Goal: Task Accomplishment & Management: Manage account settings

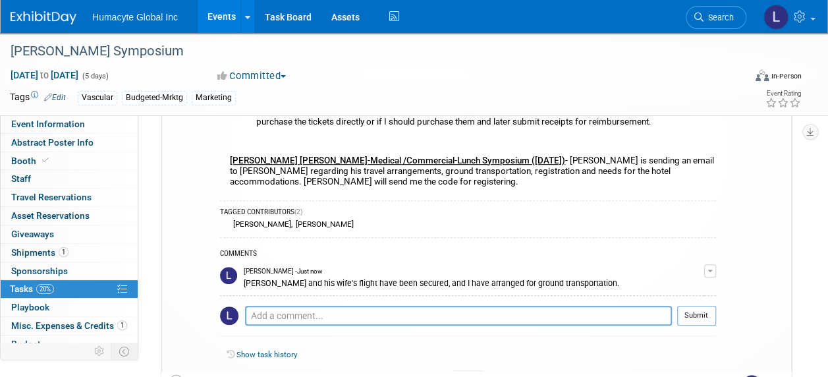
scroll to position [384, 0]
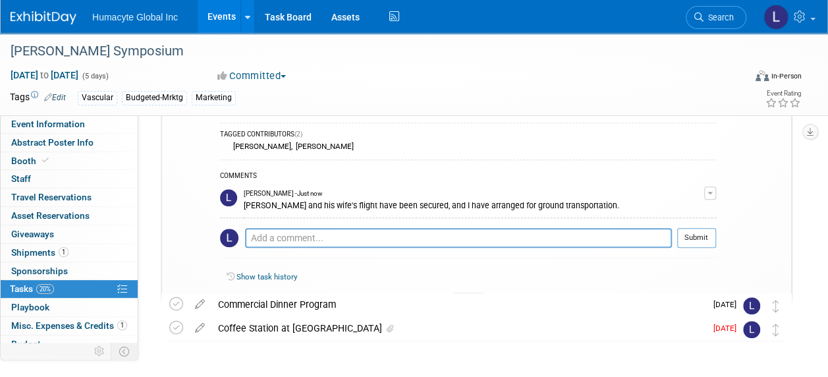
click at [469, 292] on div at bounding box center [468, 297] width 33 height 11
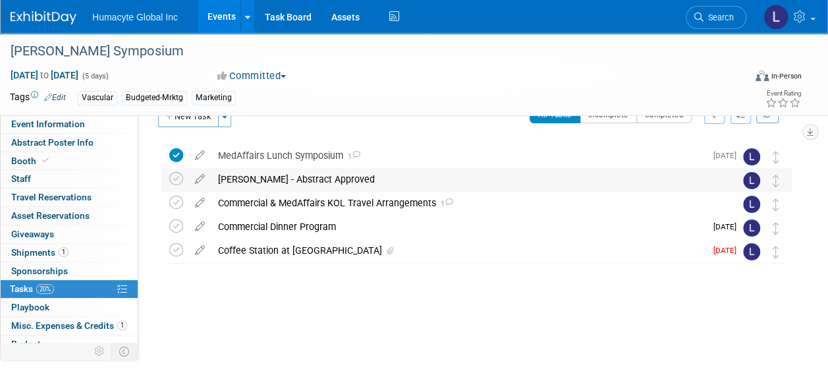
scroll to position [0, 0]
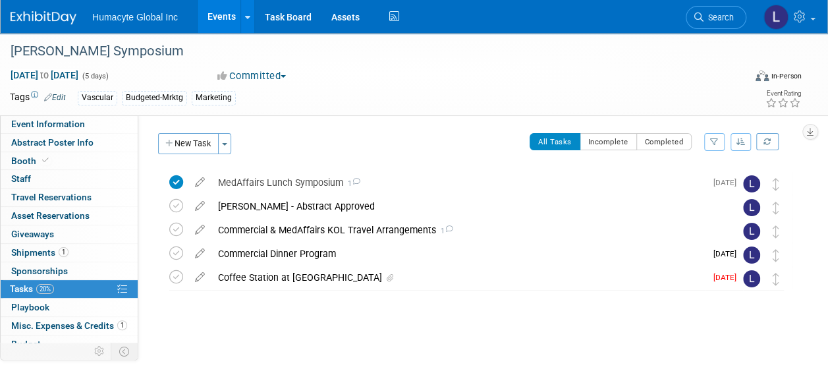
click at [217, 11] on link "Events" at bounding box center [222, 16] width 48 height 33
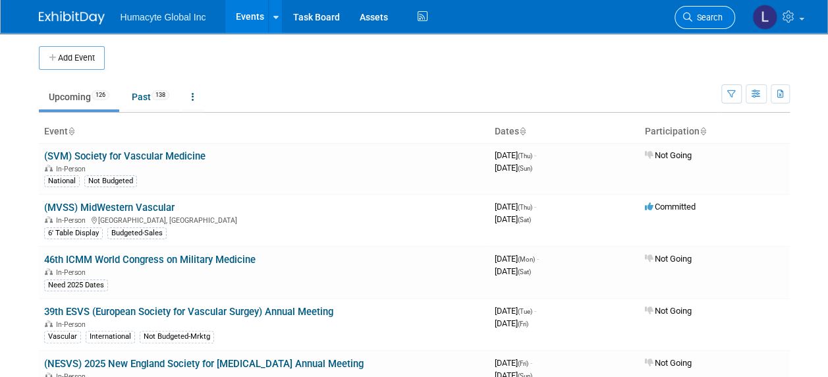
click at [697, 20] on span "Search" at bounding box center [707, 18] width 30 height 10
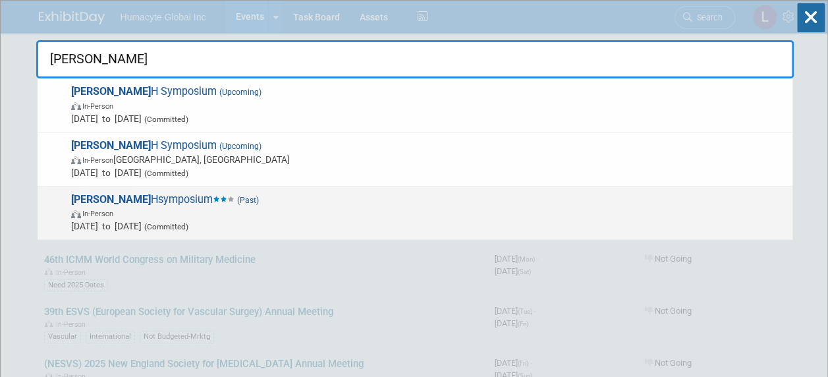
type input "VEIT"
click at [188, 212] on span "In-Person" at bounding box center [428, 212] width 715 height 13
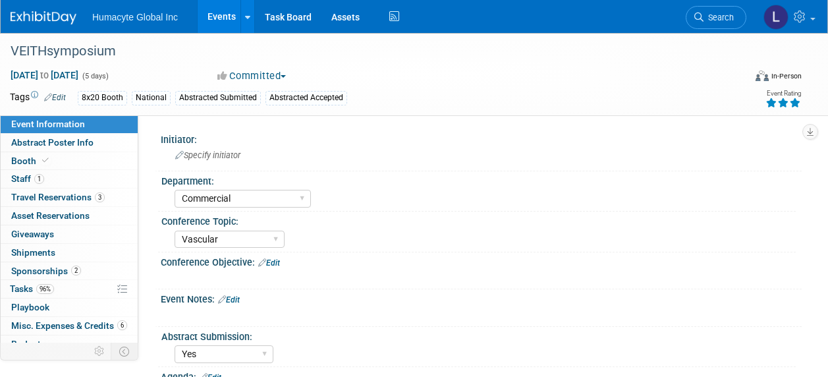
select select "Commercial"
select select "Vascular"
select select "Yes"
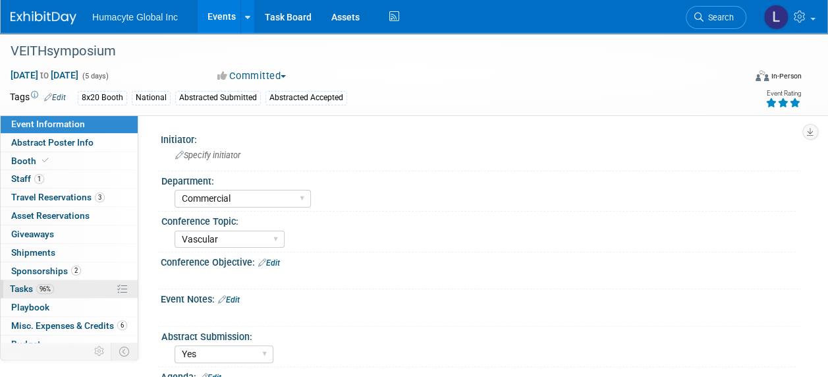
click at [20, 285] on span "Tasks 96%" at bounding box center [32, 288] width 44 height 11
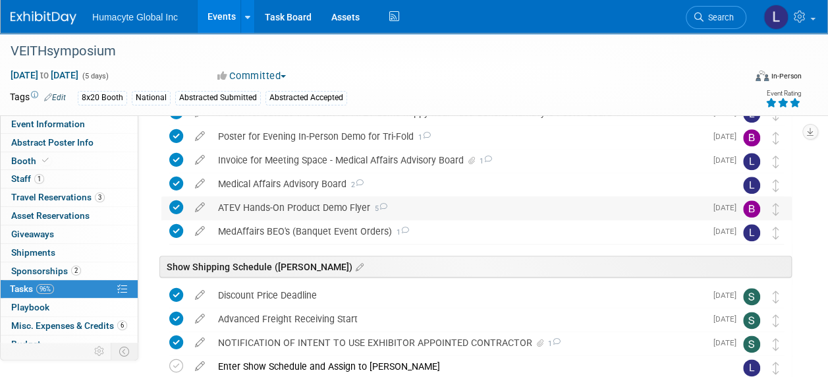
scroll to position [659, 0]
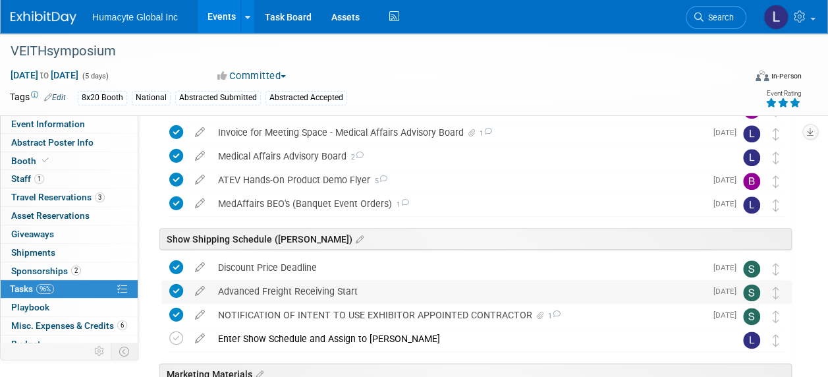
click at [298, 294] on div "Advanced Freight Receiving Start" at bounding box center [458, 291] width 494 height 22
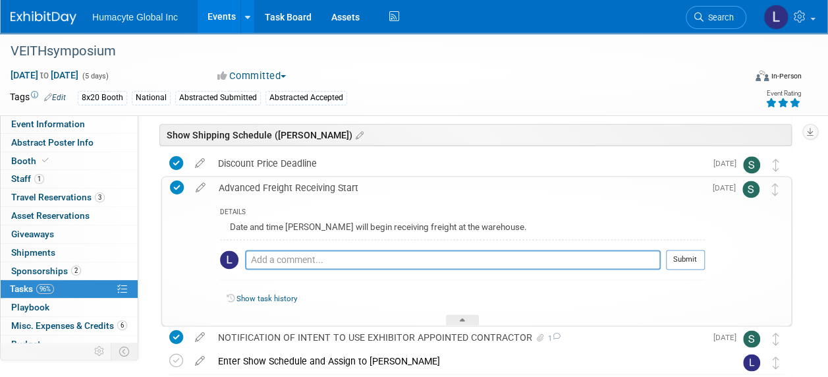
scroll to position [791, 0]
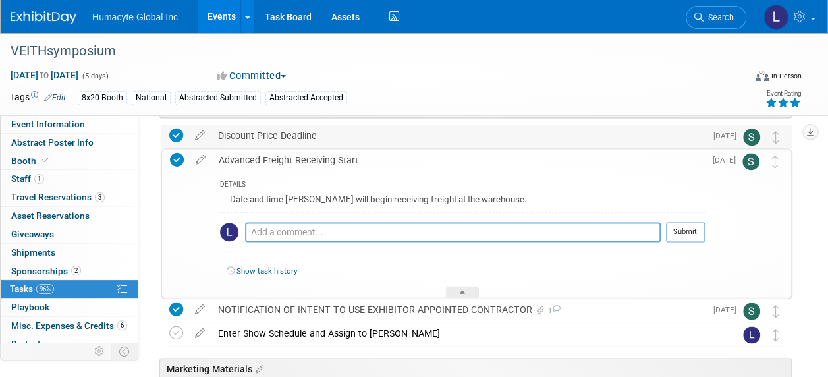
click at [244, 128] on div "Discount Price Deadline" at bounding box center [458, 136] width 494 height 22
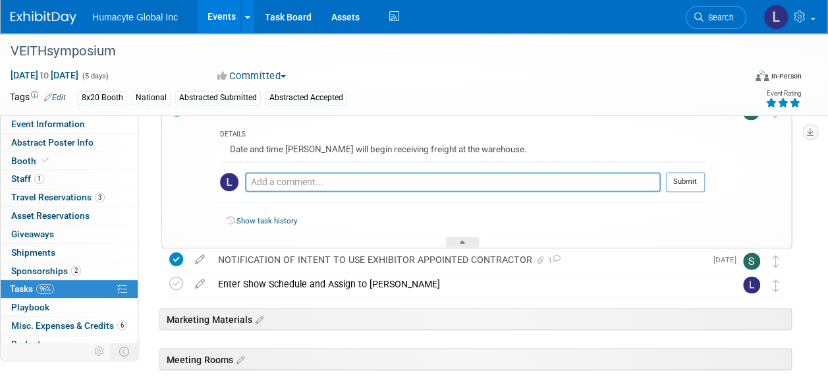
scroll to position [988, 0]
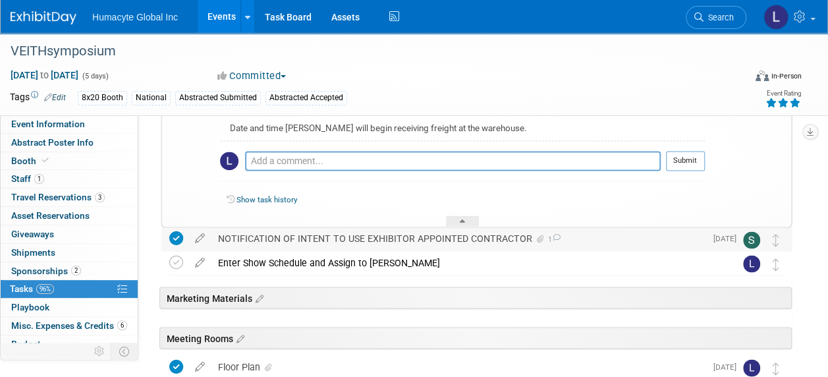
click at [333, 241] on div "NOTIFICATION OF INTENT TO USE EXHIBITOR APPOINTED CONTRACTOR 1" at bounding box center [458, 238] width 494 height 22
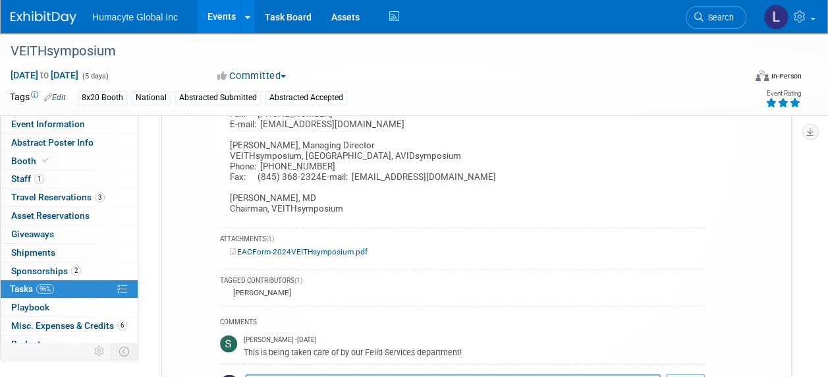
scroll to position [1449, 0]
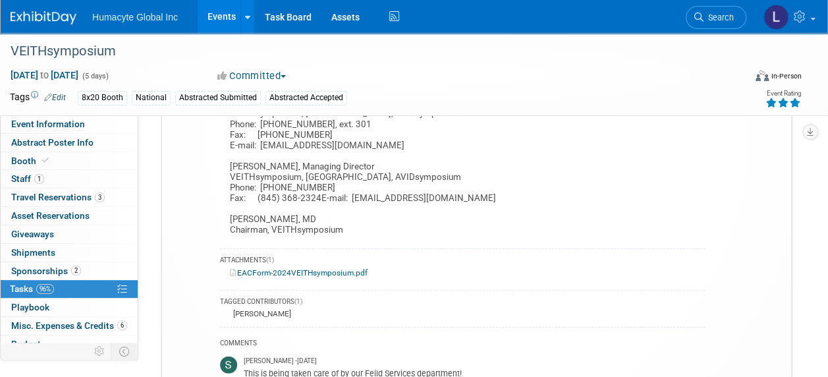
click at [325, 277] on link "EACForm-2024VEITHsymposium.pdf" at bounding box center [299, 272] width 138 height 9
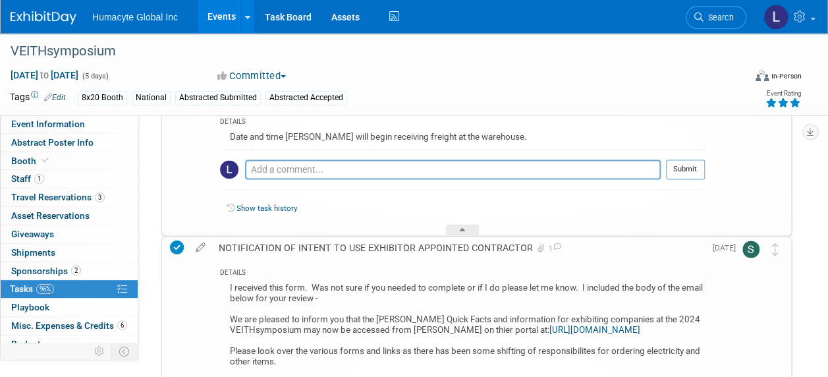
scroll to position [979, 0]
click at [422, 198] on div "Show task history" at bounding box center [462, 211] width 485 height 28
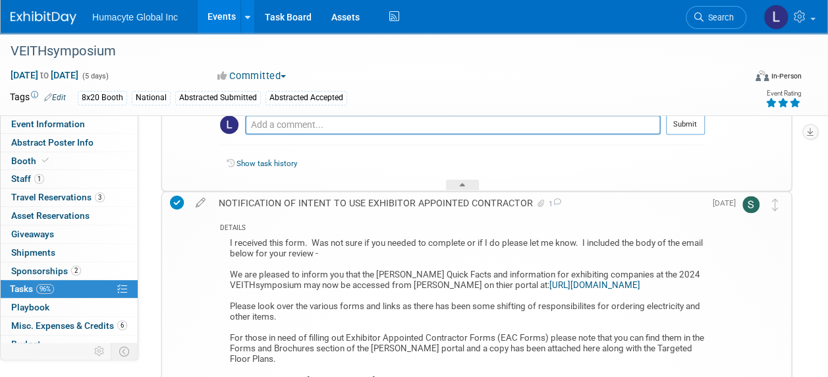
scroll to position [1045, 0]
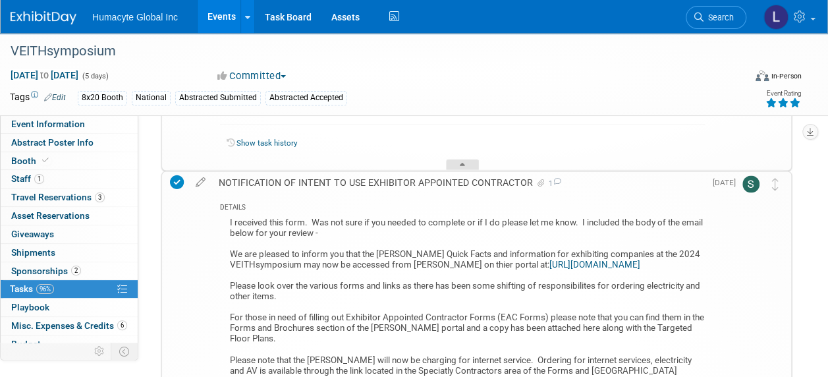
click at [456, 161] on div at bounding box center [462, 164] width 33 height 11
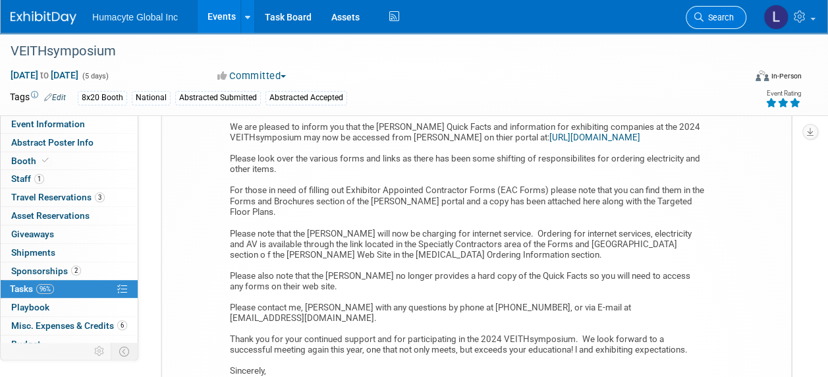
click at [717, 20] on span "Search" at bounding box center [719, 18] width 30 height 10
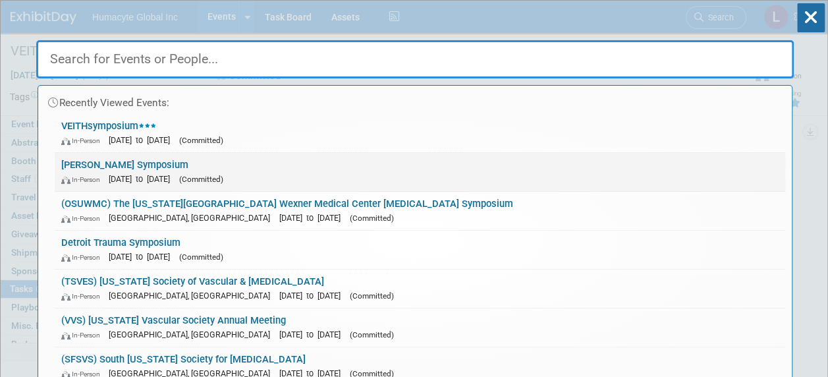
click at [177, 180] on span "[DATE] to [DATE]" at bounding box center [143, 179] width 68 height 10
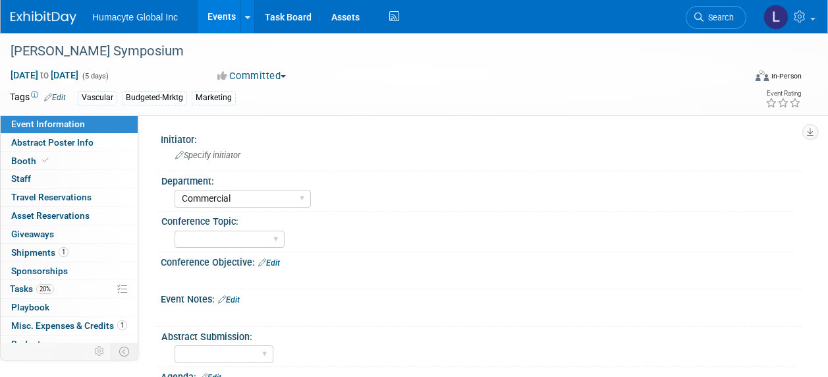
select select "Commercial"
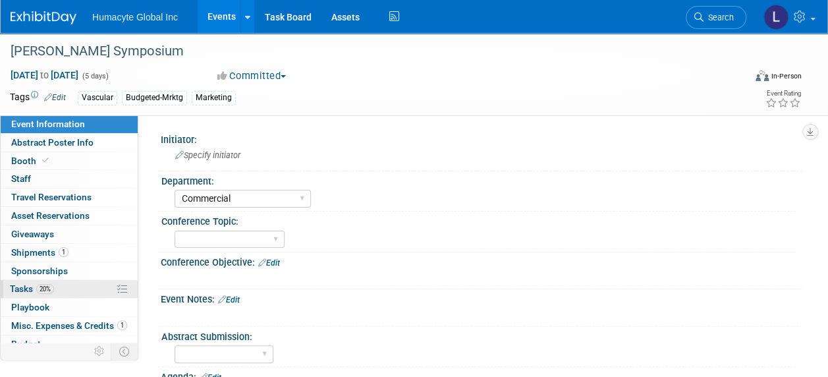
scroll to position [132, 0]
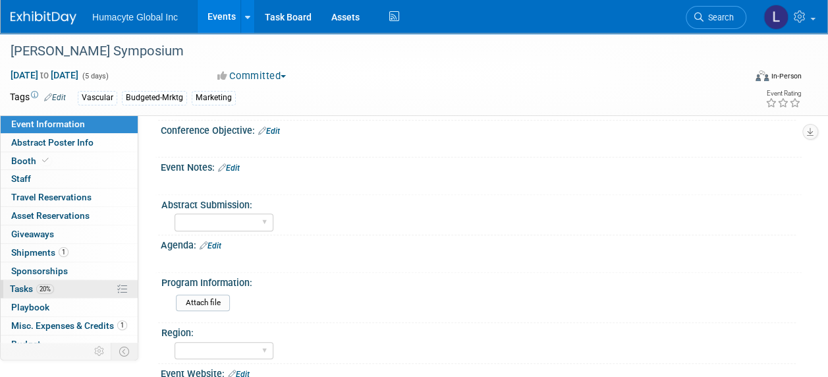
click at [19, 287] on span "Tasks 20%" at bounding box center [32, 288] width 44 height 11
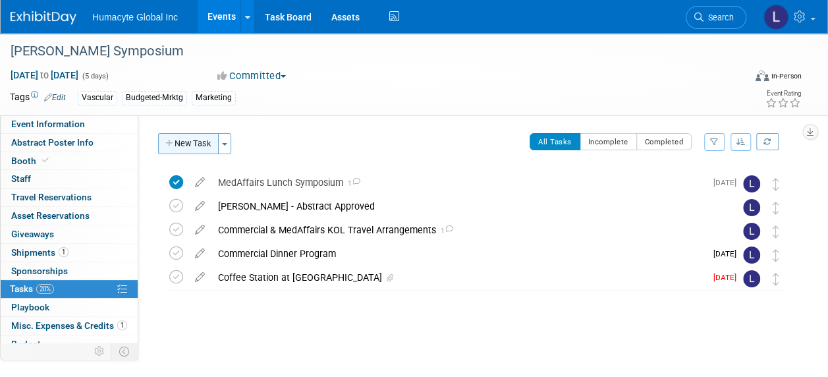
click at [179, 144] on button "New Task" at bounding box center [188, 143] width 61 height 21
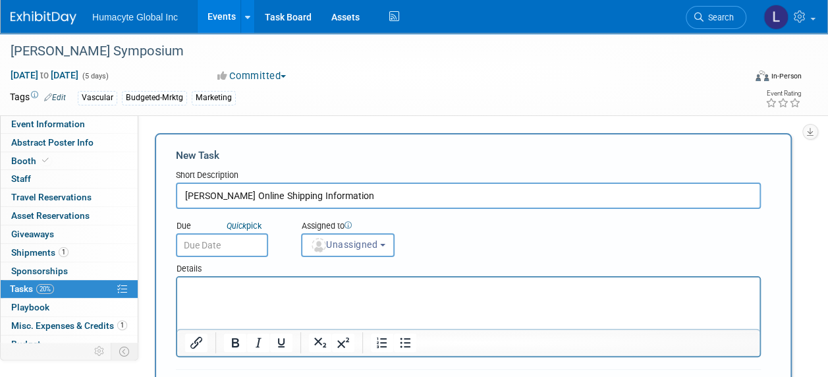
type input "[PERSON_NAME] Online Shipping Information"
click at [217, 237] on input "text" at bounding box center [222, 245] width 92 height 24
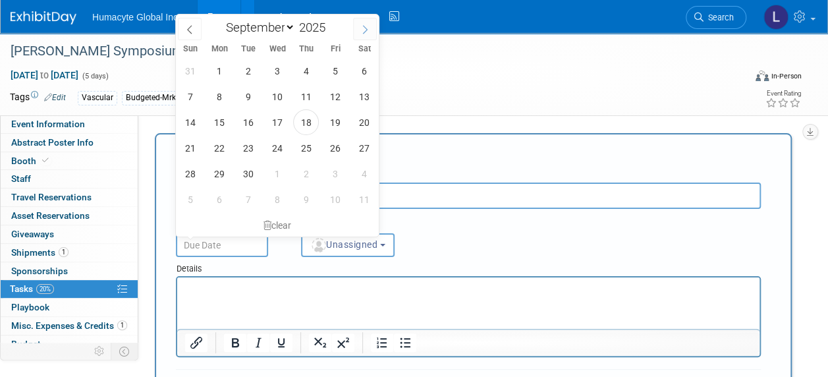
click at [370, 34] on span at bounding box center [365, 29] width 24 height 22
select select "9"
click at [335, 178] on span "31" at bounding box center [335, 174] width 26 height 26
type input "Oct 31, 2025"
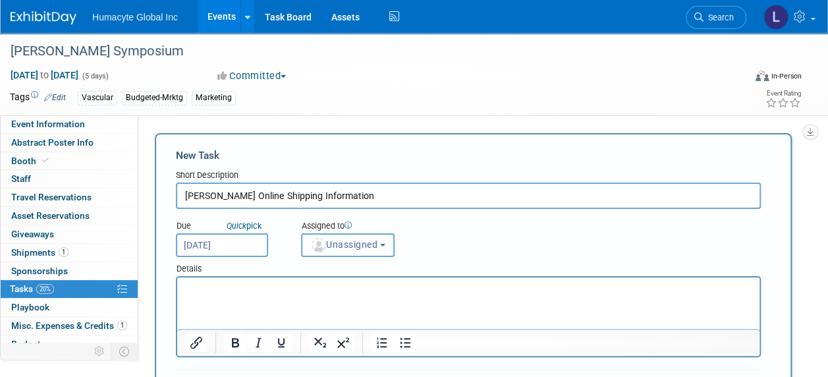
click at [360, 235] on button "Unassigned" at bounding box center [348, 245] width 94 height 24
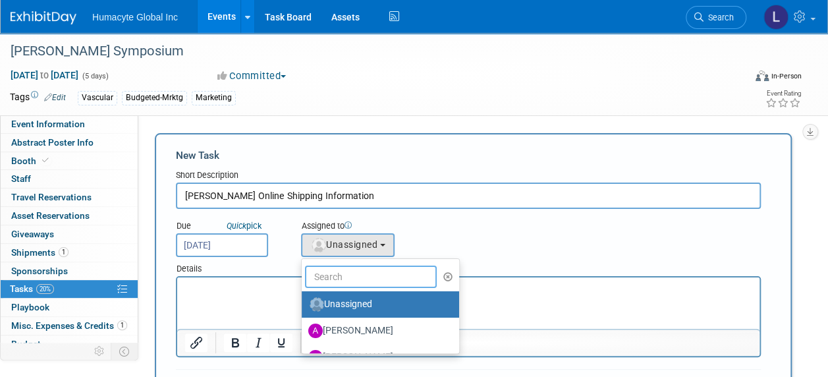
click at [357, 268] on input "text" at bounding box center [371, 276] width 132 height 22
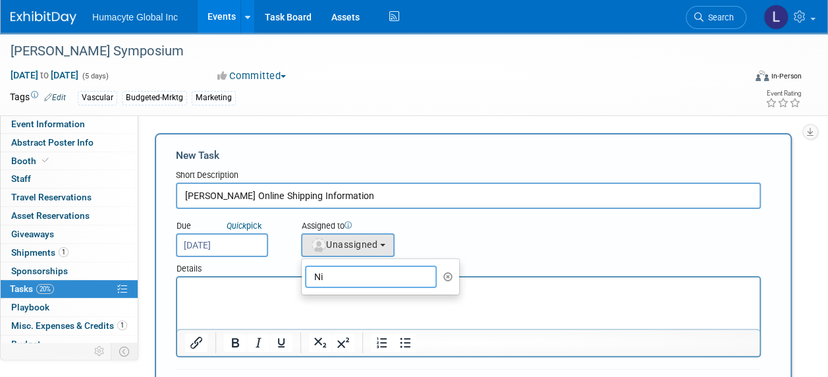
type input "N"
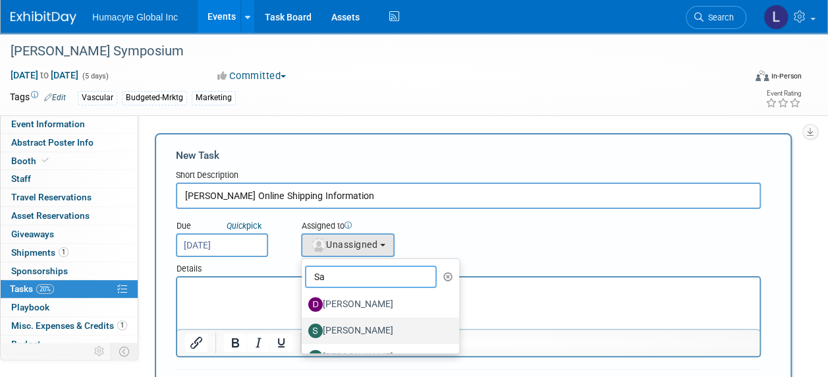
scroll to position [132, 0]
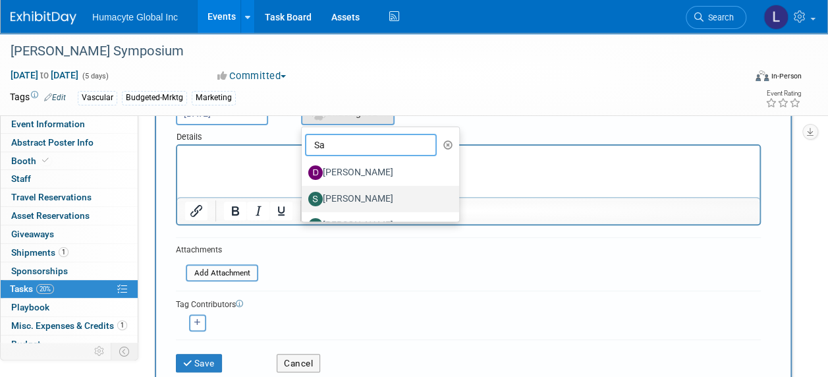
type input "Sa"
click at [334, 195] on label "[PERSON_NAME]" at bounding box center [377, 198] width 138 height 21
click at [304, 195] on input "[PERSON_NAME]" at bounding box center [299, 197] width 9 height 9
select select "9c551317-dd98-44c6-ad2c-7587efb9be0f"
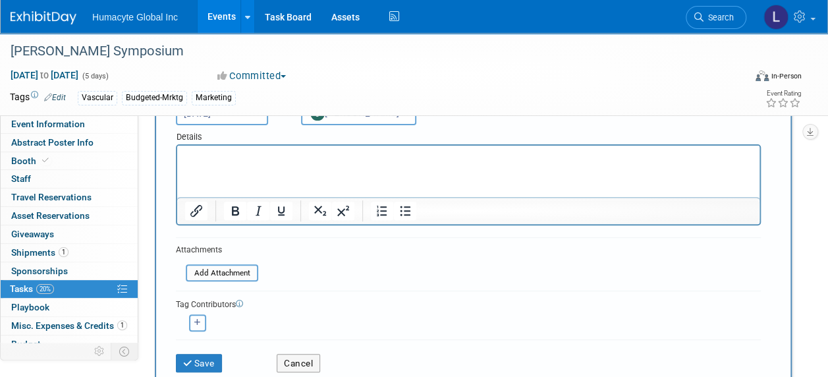
click at [196, 327] on button "button" at bounding box center [197, 322] width 17 height 17
select select
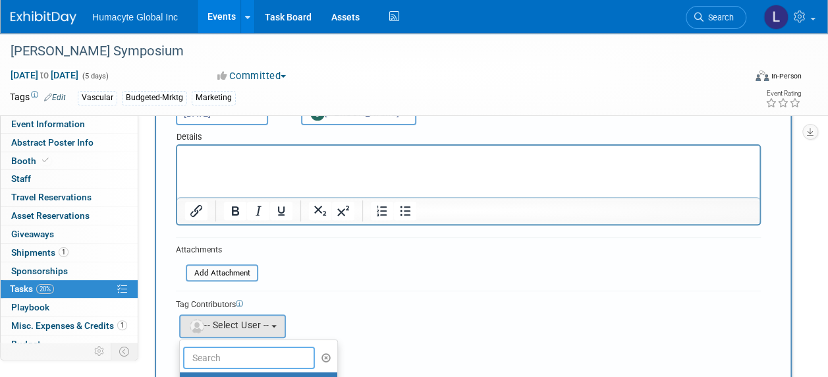
click at [199, 353] on input "text" at bounding box center [249, 358] width 132 height 22
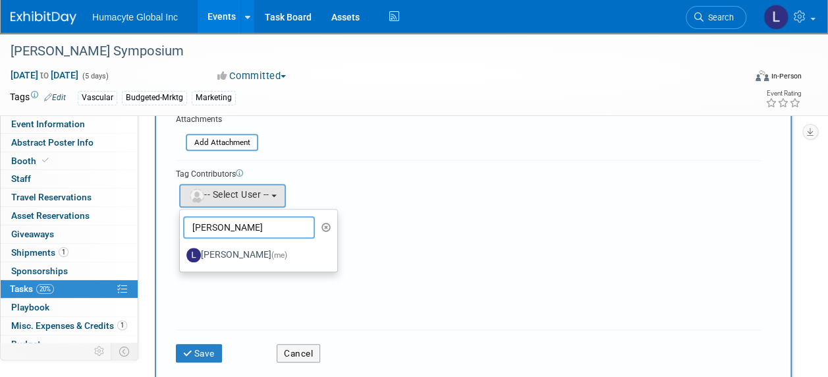
scroll to position [264, 0]
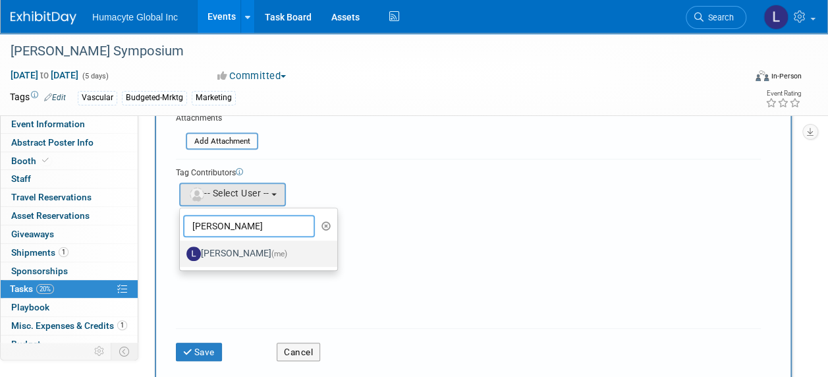
type input "Linda"
click at [245, 250] on label "Linda Hamilton (me)" at bounding box center [255, 253] width 138 height 21
click at [182, 250] on input "Linda Hamilton (me)" at bounding box center [177, 252] width 9 height 9
select select "37db9ad9-d629-4432-a702-64294516bf75"
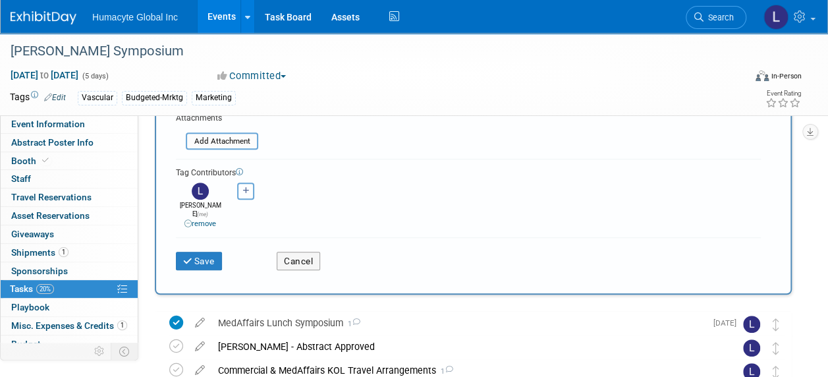
click at [243, 186] on button "button" at bounding box center [245, 190] width 17 height 17
select select
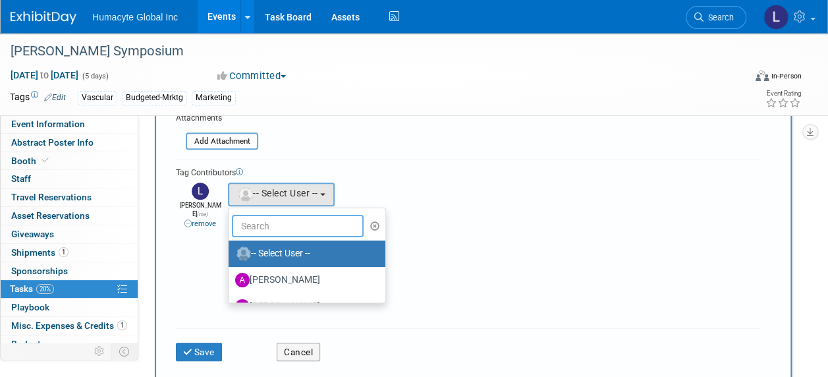
click at [247, 225] on input "text" at bounding box center [298, 226] width 132 height 22
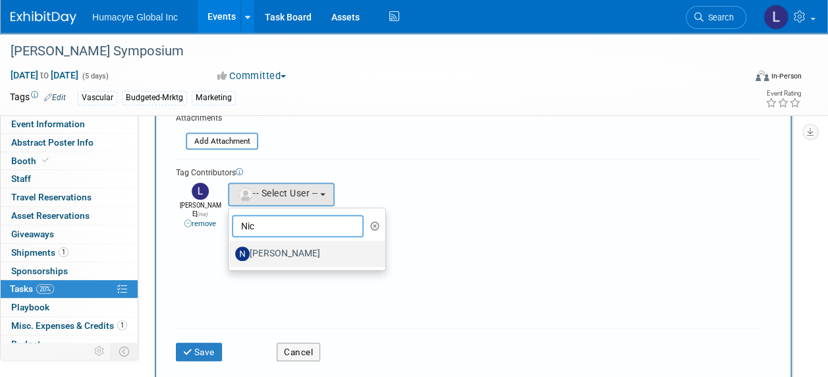
type input "Nic"
click at [300, 252] on label "[PERSON_NAME]" at bounding box center [304, 253] width 138 height 21
click at [231, 252] on input "[PERSON_NAME]" at bounding box center [226, 252] width 9 height 9
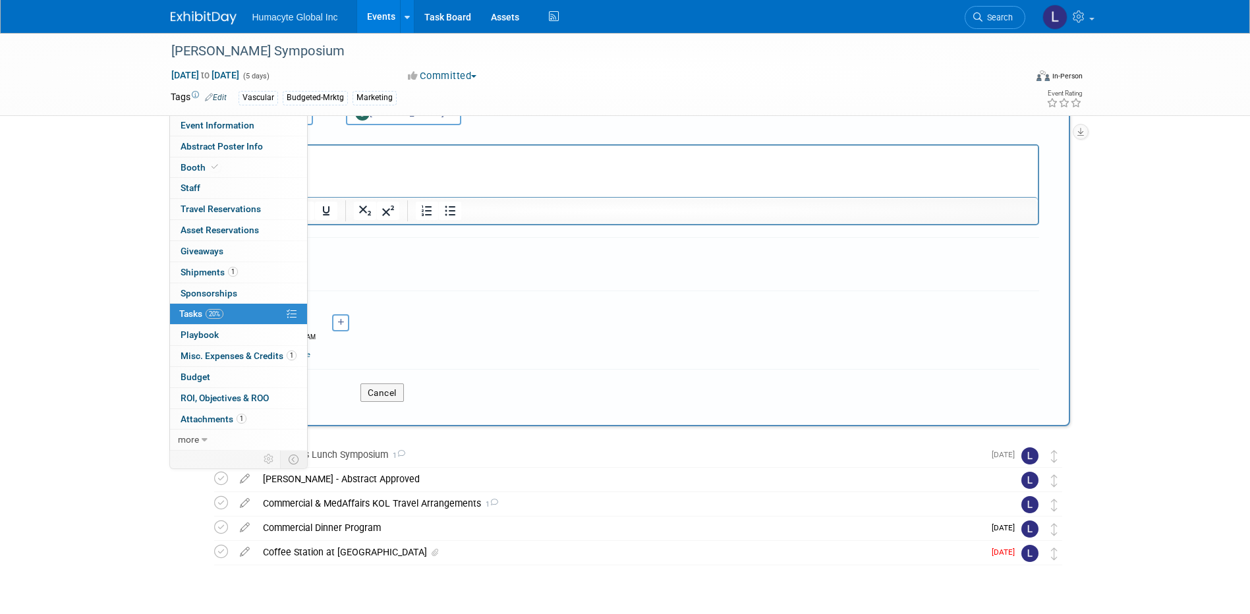
scroll to position [72, 0]
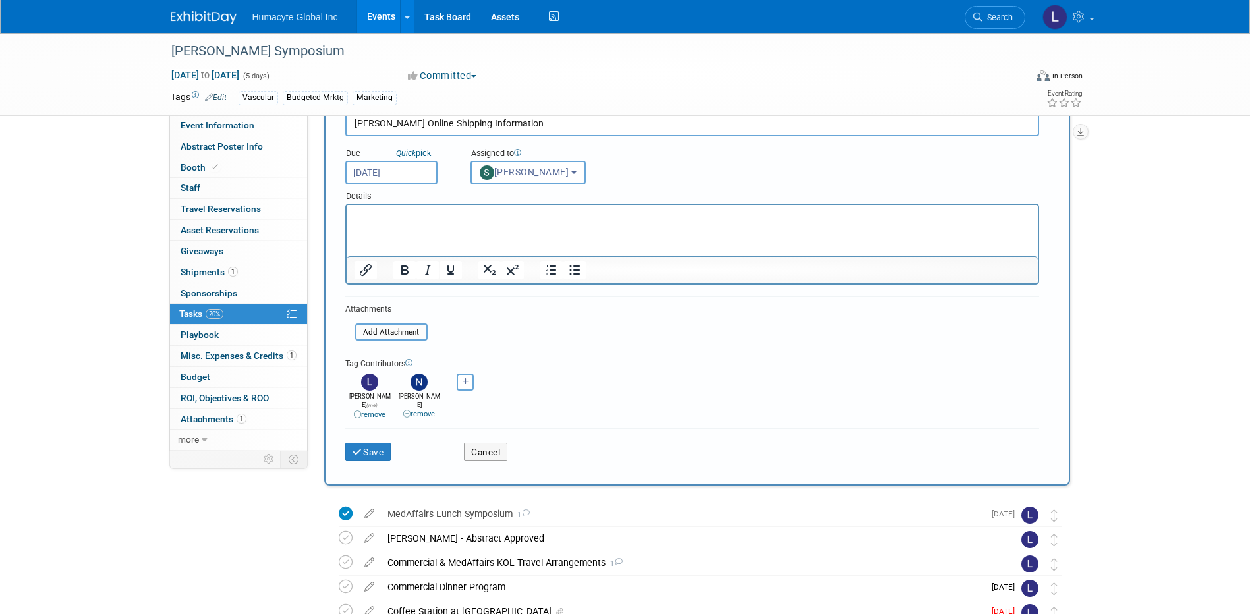
click at [468, 223] on html at bounding box center [691, 214] width 691 height 18
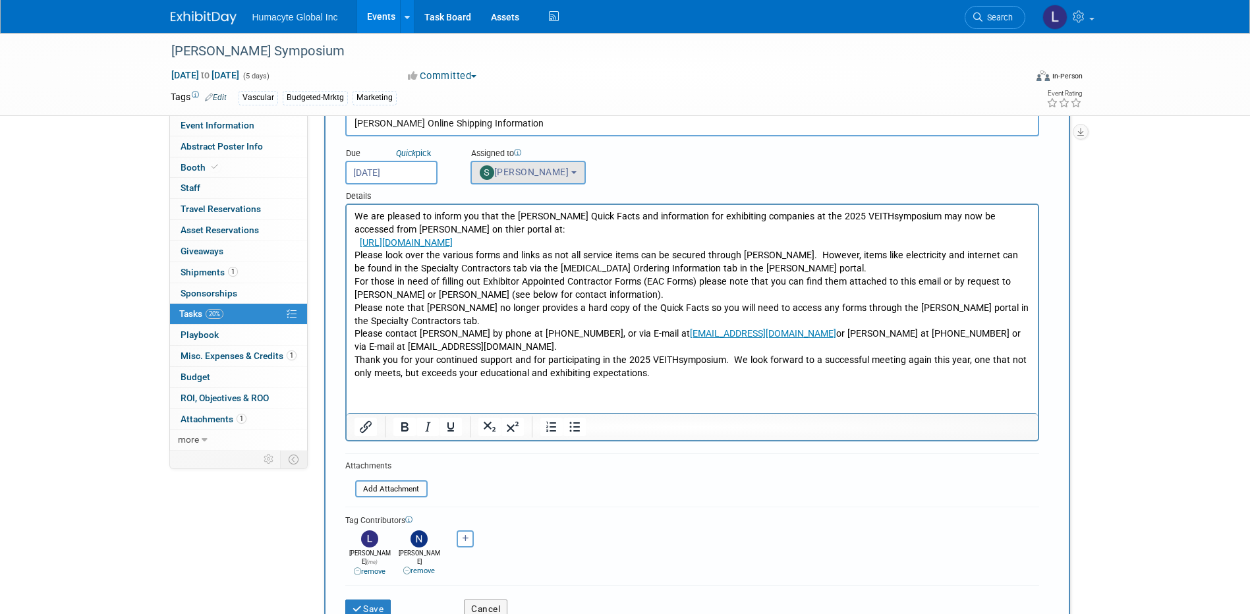
scroll to position [0, 0]
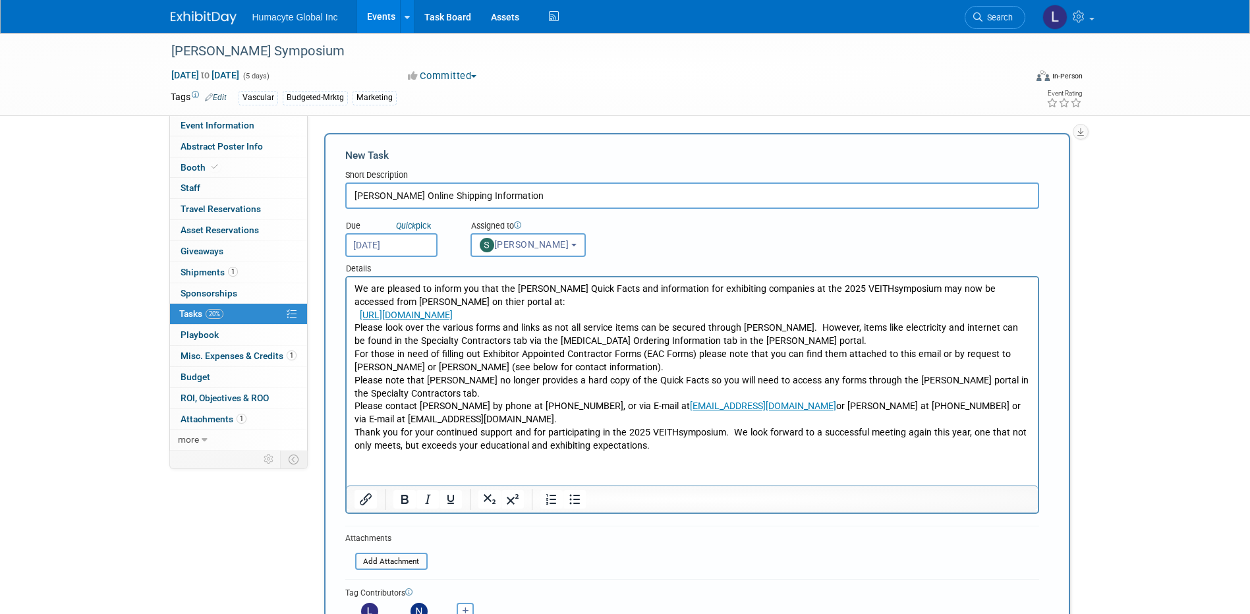
click at [478, 298] on p "We are pleased to inform you that the Freeman Quick Facts and information for e…" at bounding box center [692, 296] width 676 height 26
click at [754, 310] on p "https://www.freemanco.com/store/show/landing.jsp?nav=02&showID=539541&referer=s" at bounding box center [692, 315] width 676 height 13
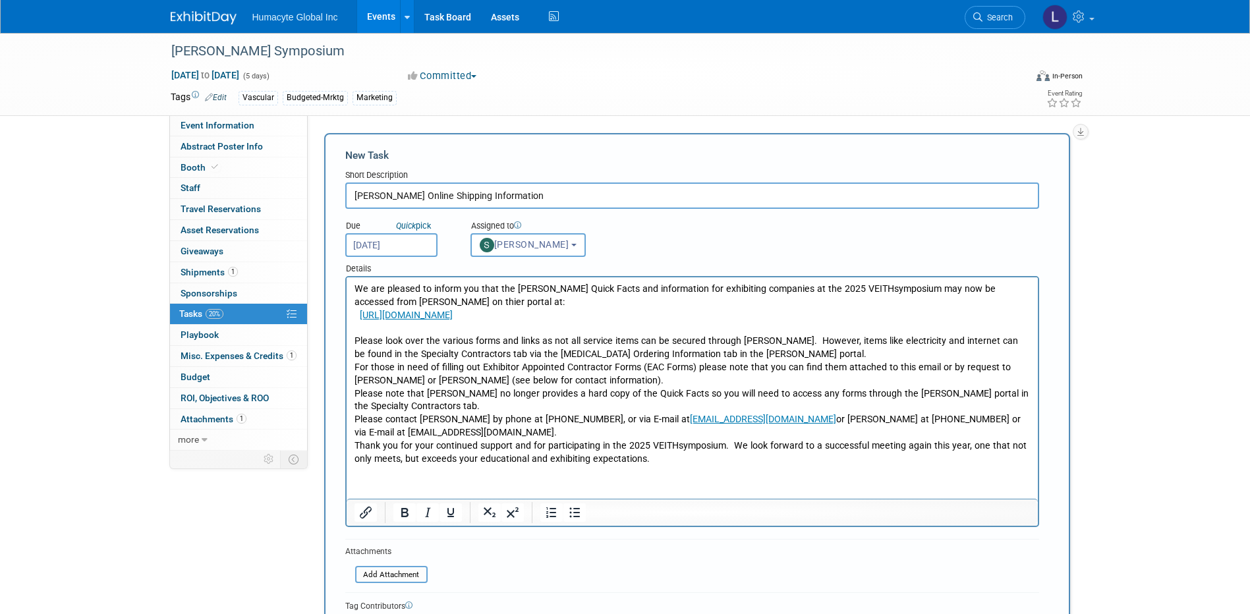
click at [356, 289] on p "We are pleased to inform you that the Freeman Quick Facts and information for e…" at bounding box center [692, 296] width 676 height 26
click at [756, 327] on p "Rich Text Area. Press ALT-0 for help." at bounding box center [692, 327] width 676 height 13
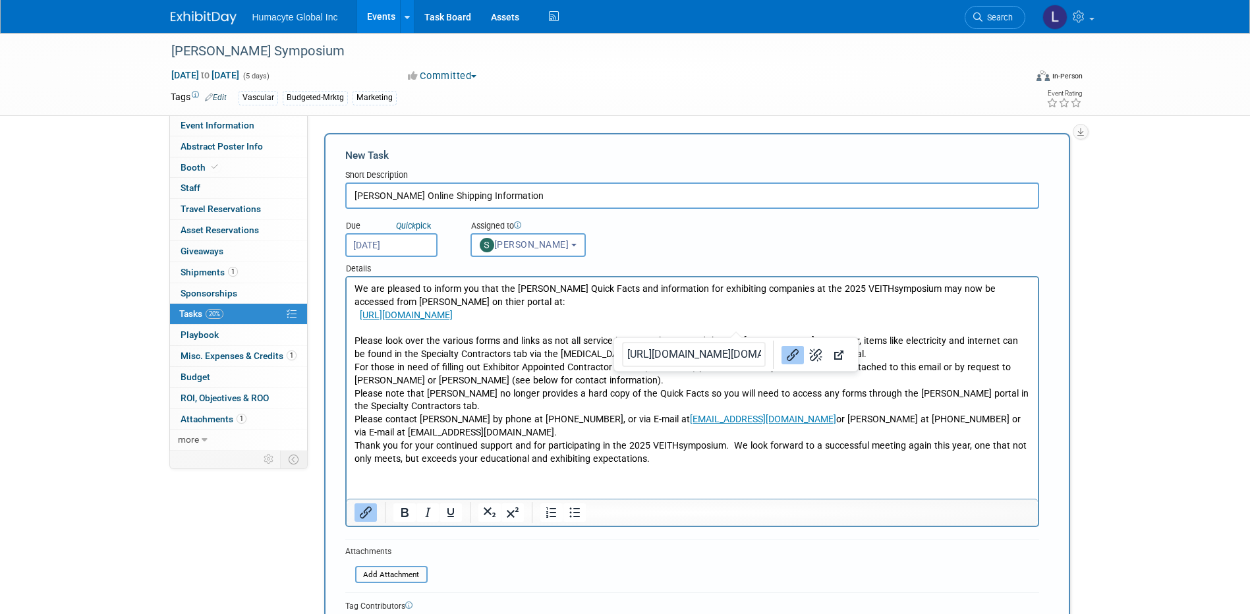
click at [750, 320] on p "https://www.freemanco.com/store/show/landing.jsp?nav=02&showID=539541&referer=s" at bounding box center [692, 315] width 676 height 13
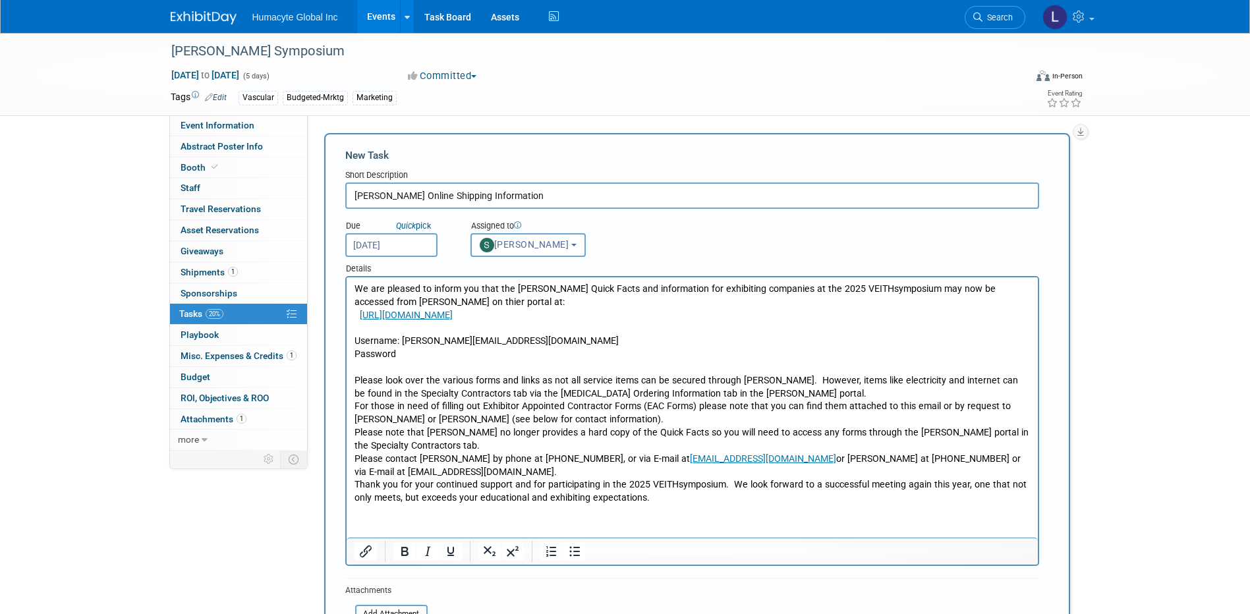
click at [416, 348] on p "Password" at bounding box center [692, 354] width 676 height 13
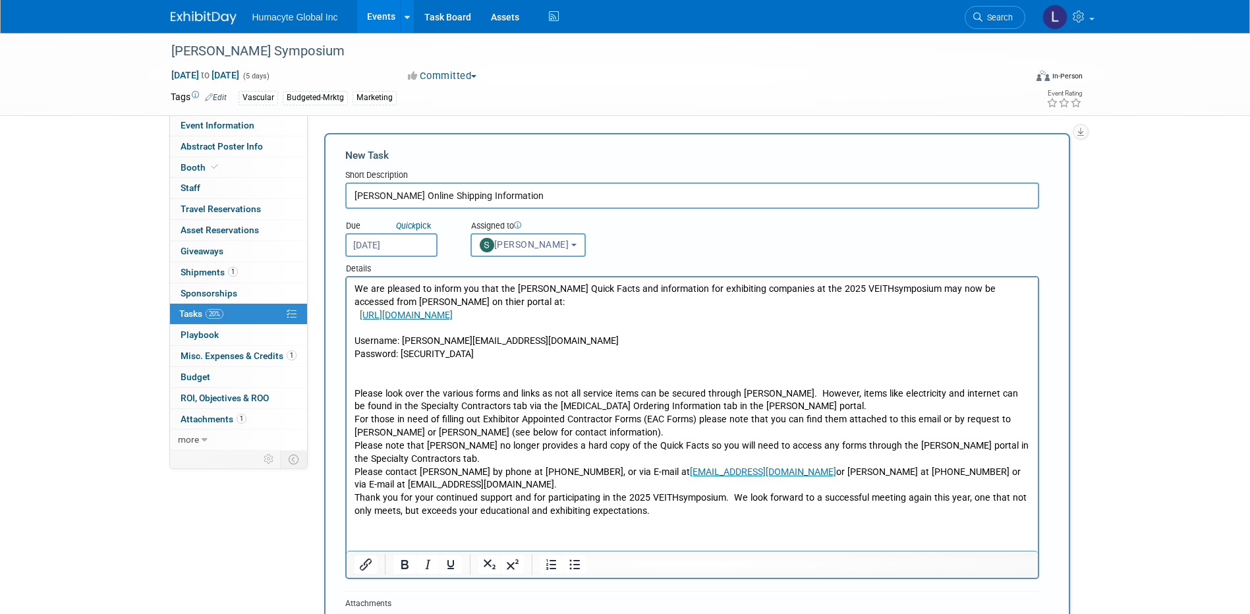
click at [509, 360] on p "Password: HumaCo2024!" at bounding box center [692, 354] width 676 height 13
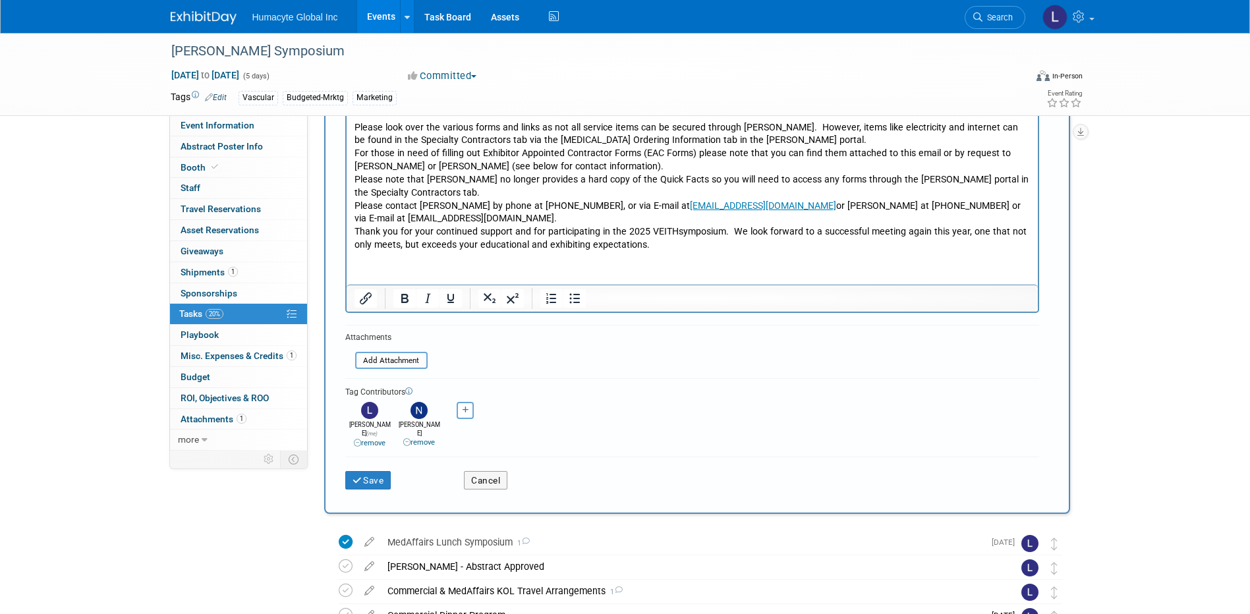
scroll to position [329, 0]
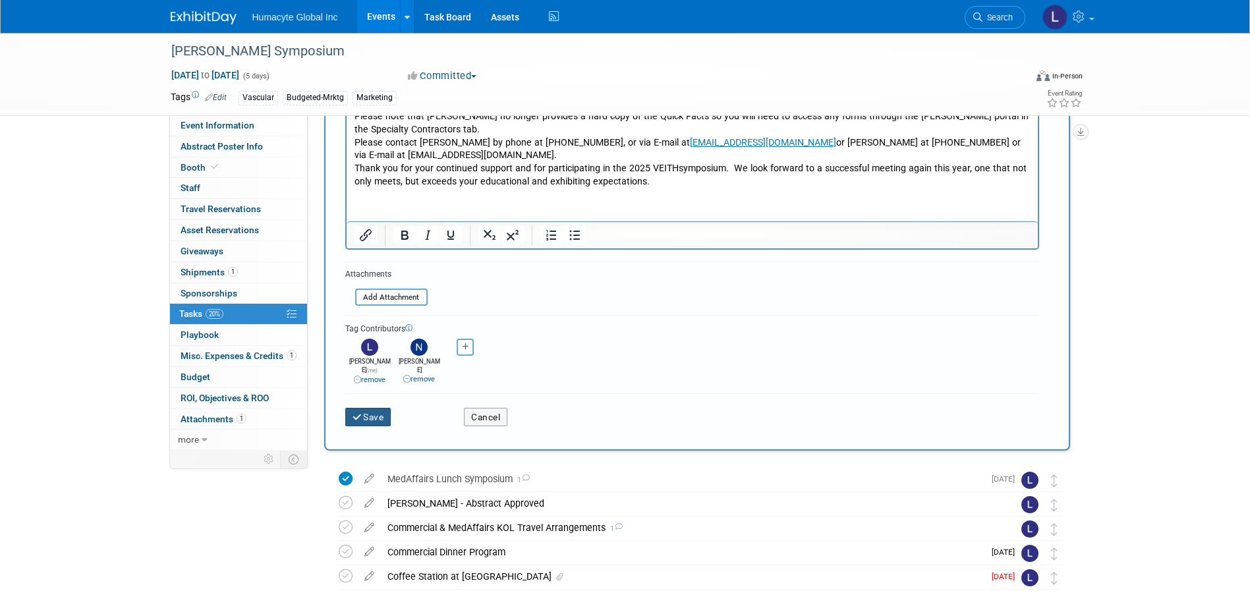
click at [364, 376] on button "Save" at bounding box center [368, 417] width 46 height 18
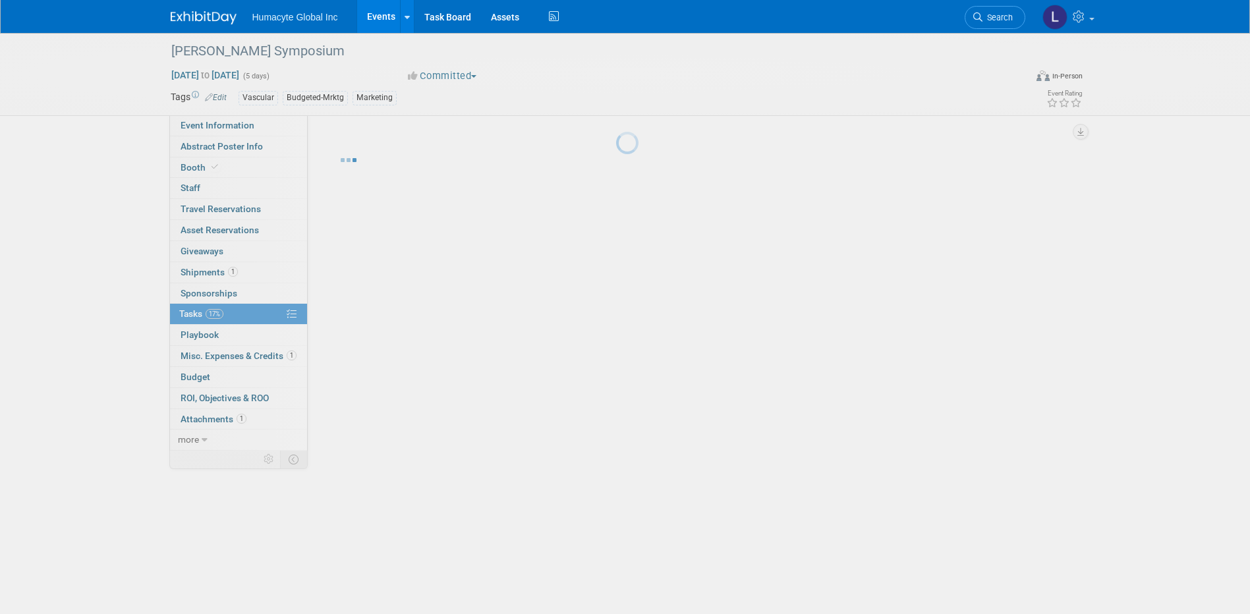
scroll to position [0, 0]
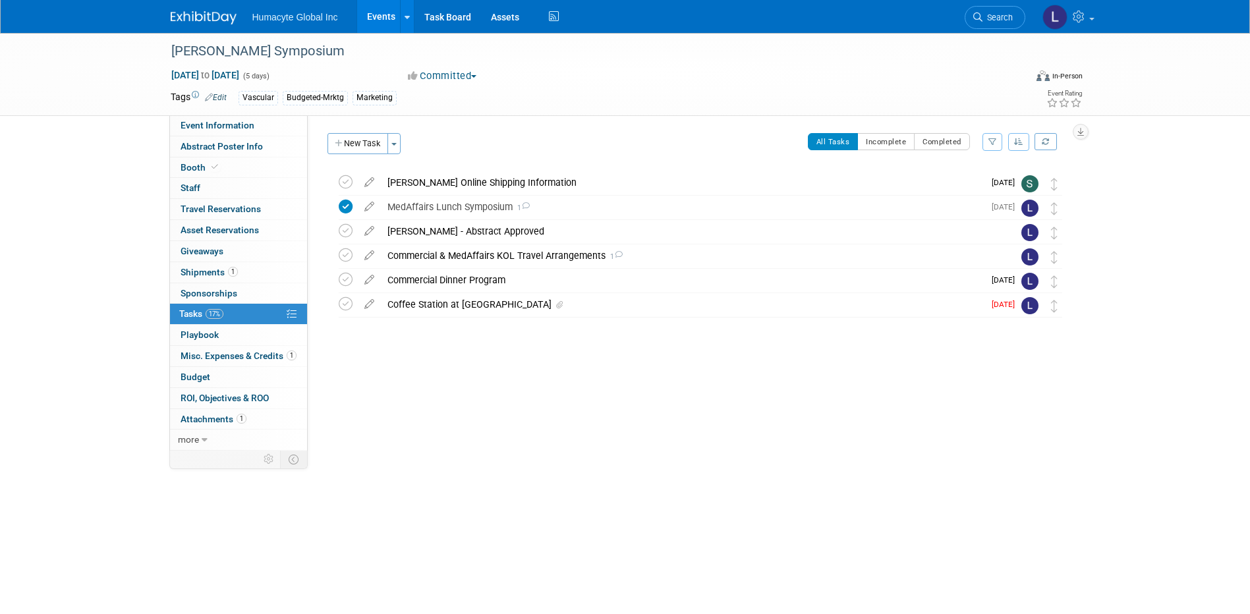
click at [497, 376] on div "Initiator: Specify initiator Department: Discovery & Pipeline Commercial Manage…" at bounding box center [694, 282] width 772 height 335
click at [509, 235] on div "Dr. Sokolov - Abstract Approved" at bounding box center [688, 231] width 614 height 22
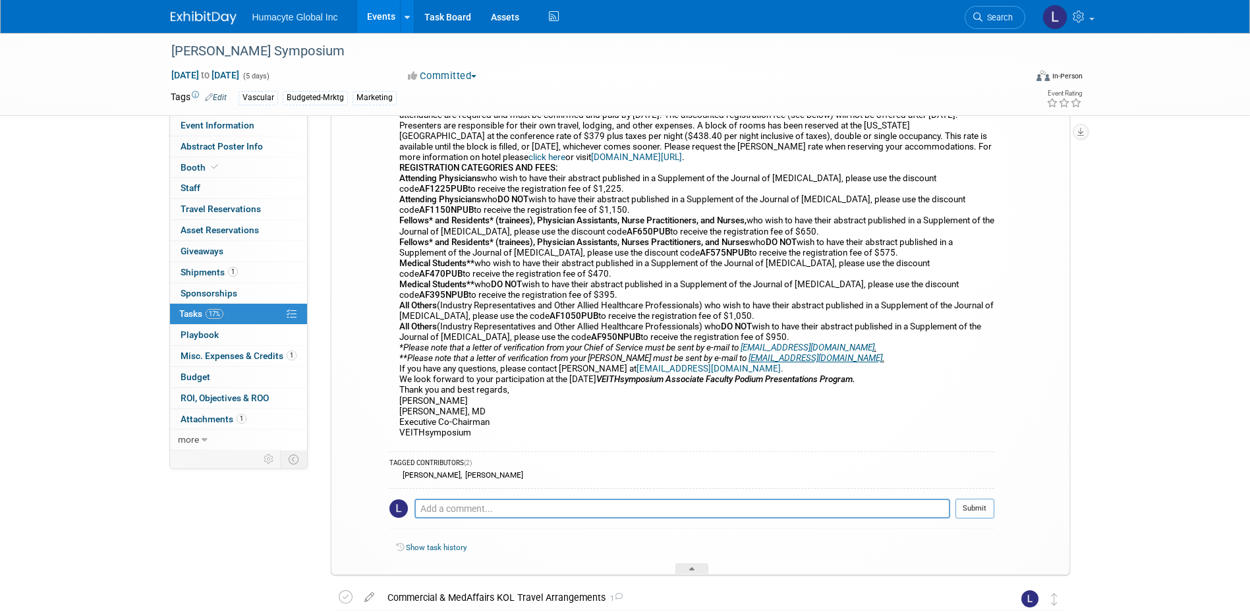
scroll to position [395, 0]
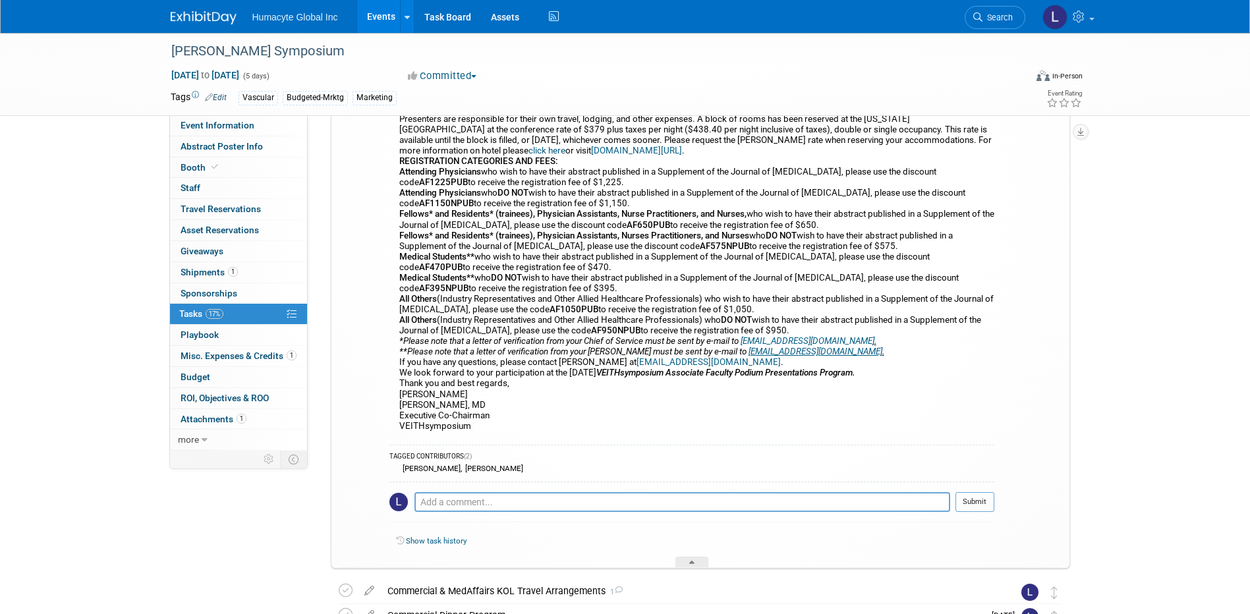
click at [212, 308] on span "Tasks 17%" at bounding box center [201, 313] width 44 height 11
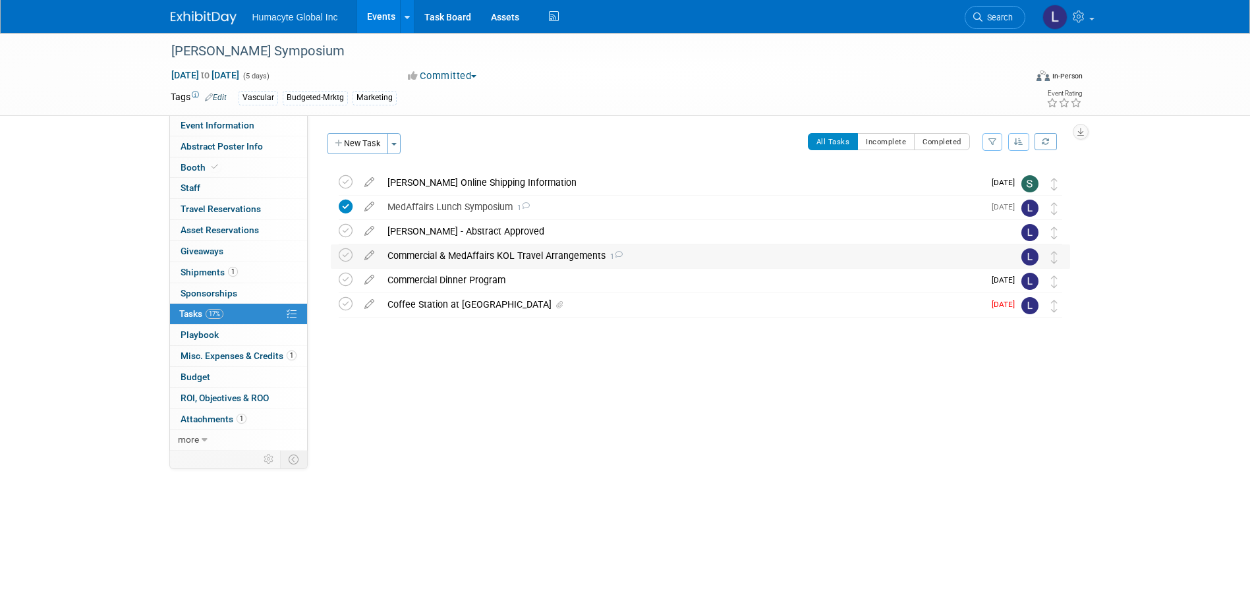
click at [409, 252] on div "Commercial & MedAffairs KOL Travel Arrangements 1" at bounding box center [688, 255] width 614 height 22
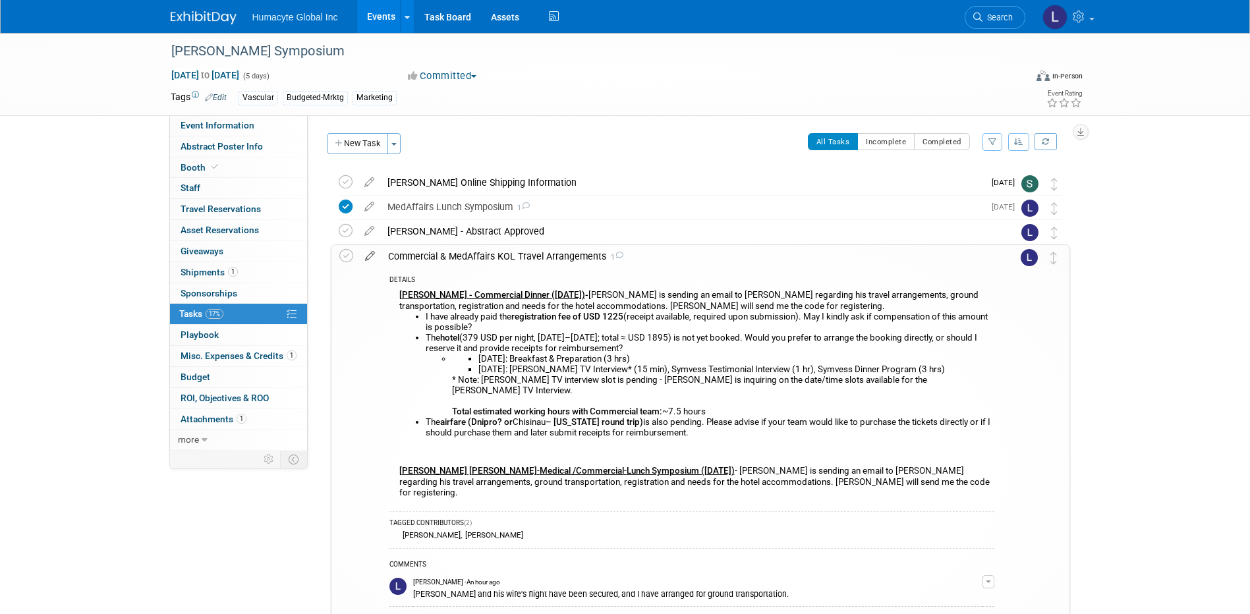
click at [366, 258] on icon at bounding box center [369, 253] width 23 height 16
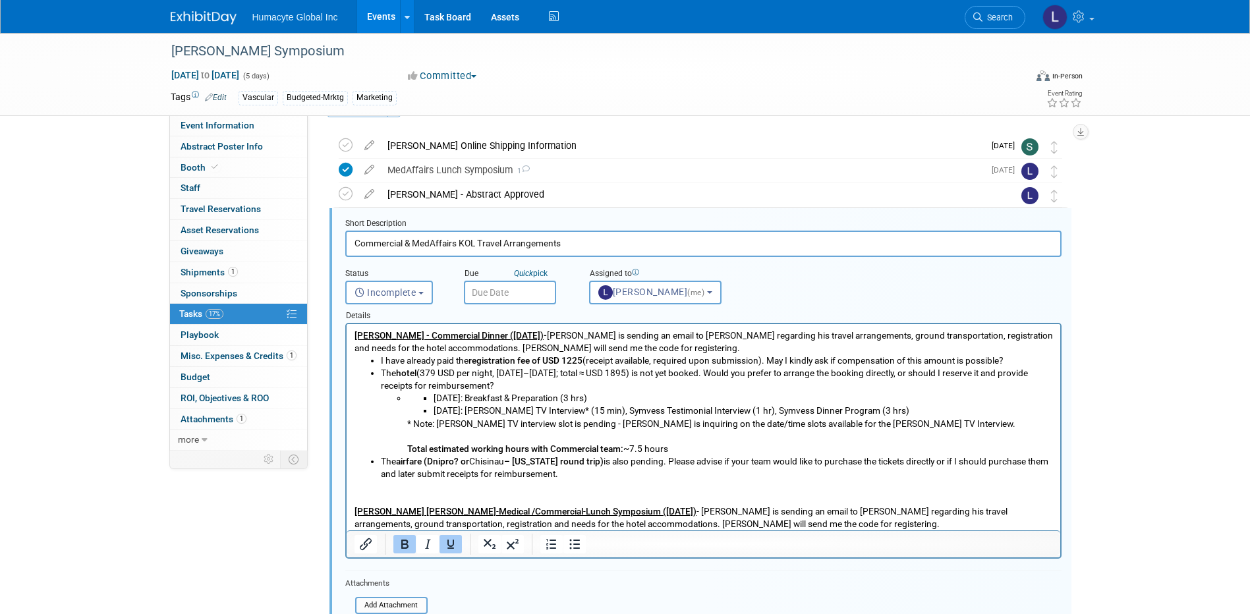
scroll to position [52, 0]
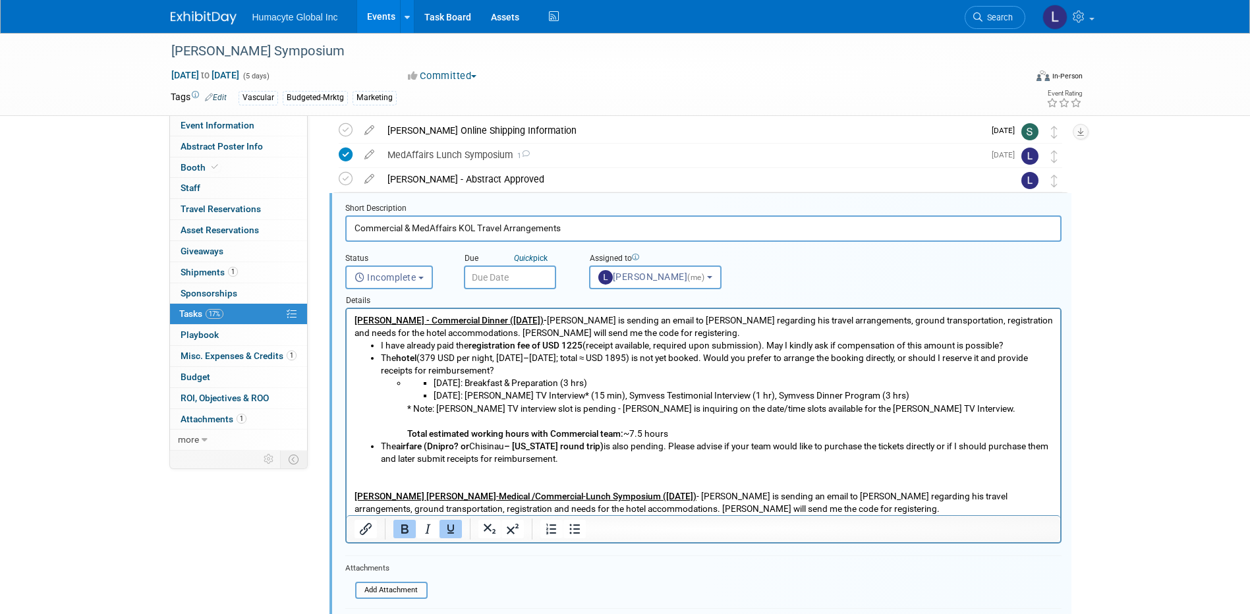
drag, startPoint x: 457, startPoint y: 227, endPoint x: 99, endPoint y: 227, distance: 357.7
click at [99, 227] on div "VEITH Symposium Nov 18, 2025 to Nov 22, 2025 (5 days) Nov 18, 2025 to Nov 22, 2…" at bounding box center [625, 418] width 1250 height 875
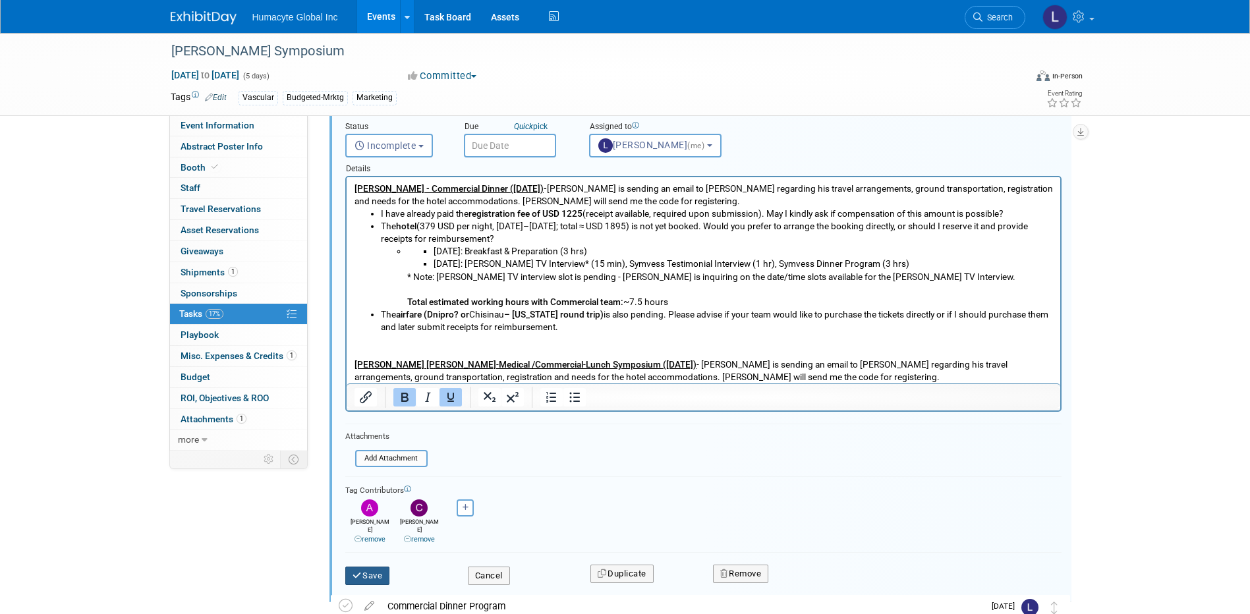
type input "KOL Travel Arrangements"
click at [374, 376] on button "Save" at bounding box center [367, 576] width 45 height 18
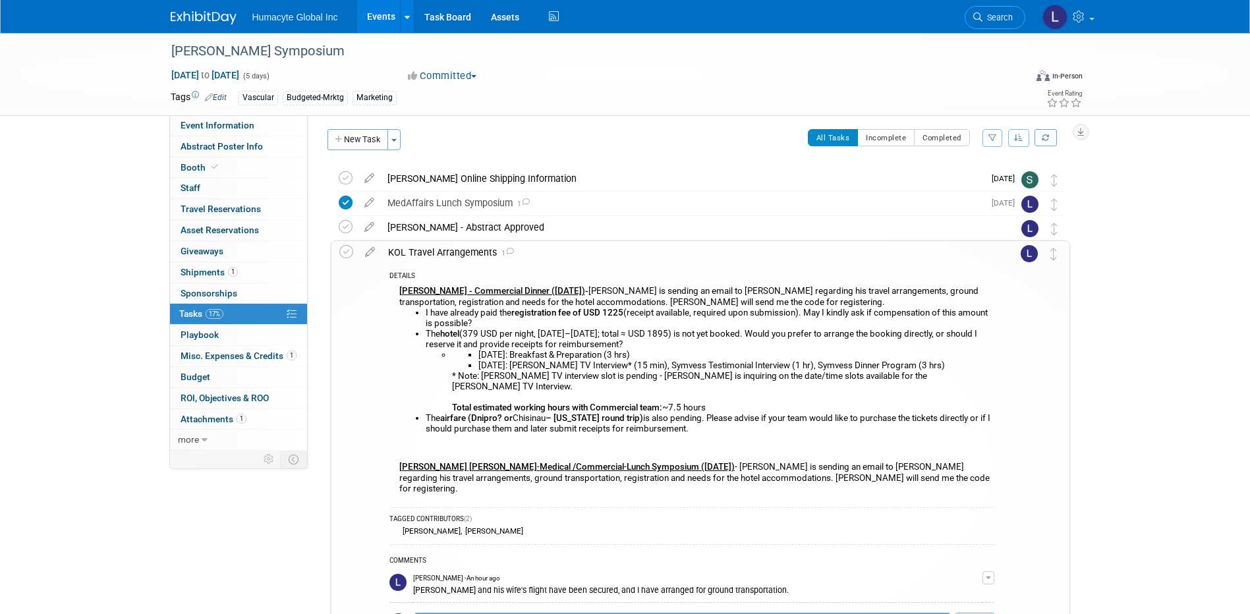
scroll to position [0, 0]
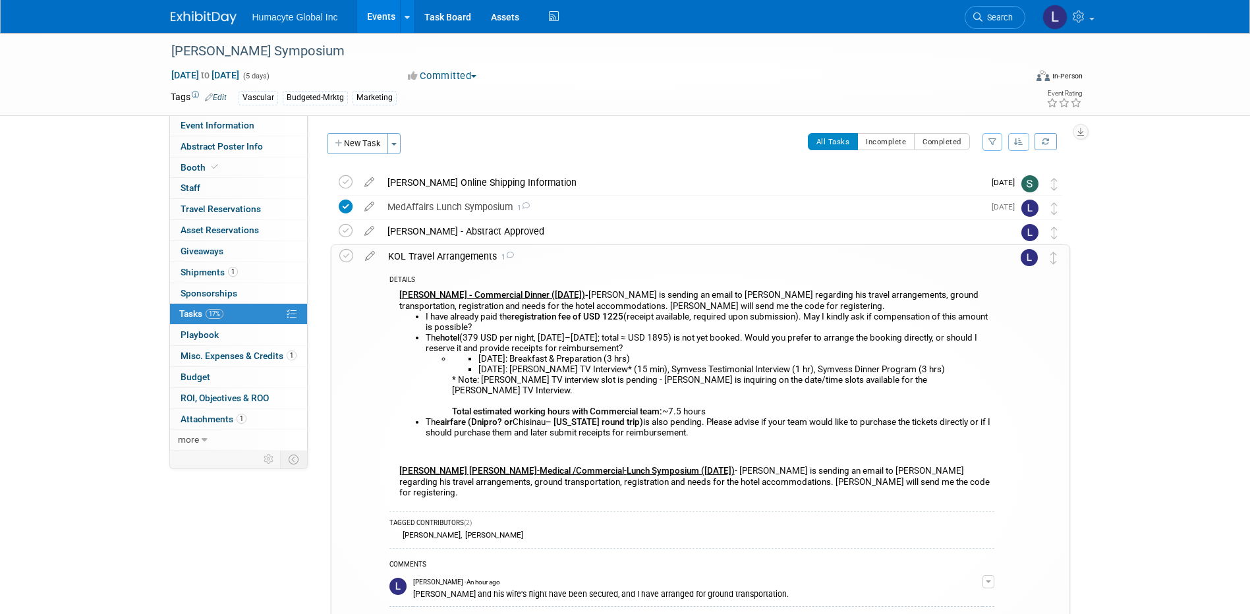
click at [383, 14] on link "Events" at bounding box center [381, 16] width 48 height 33
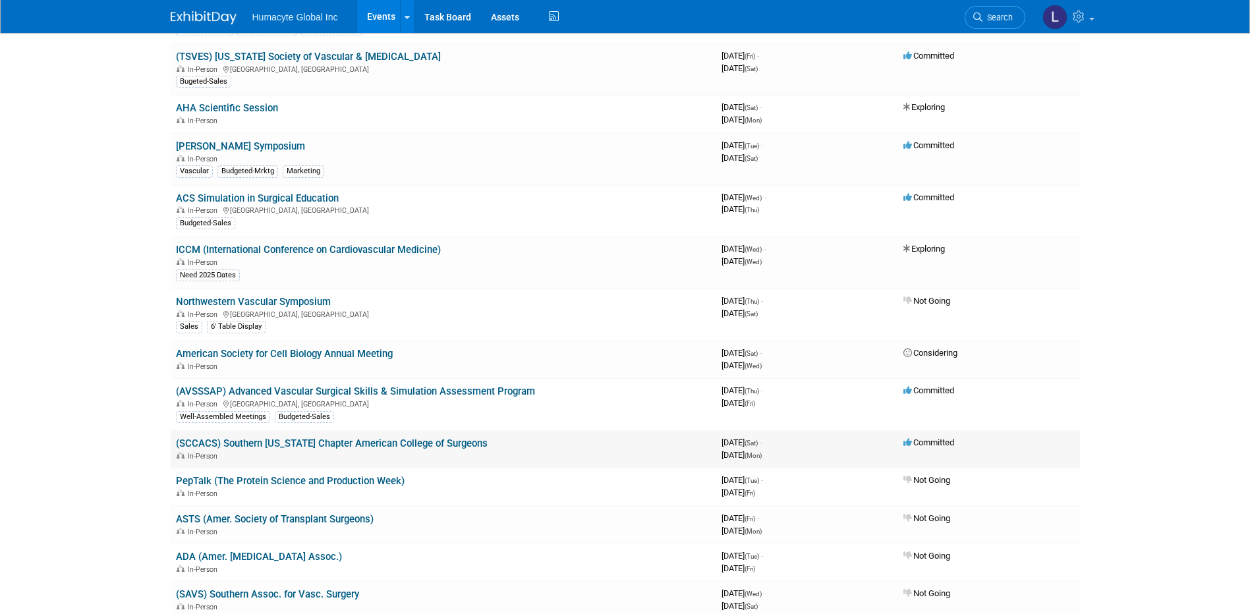
scroll to position [1120, 0]
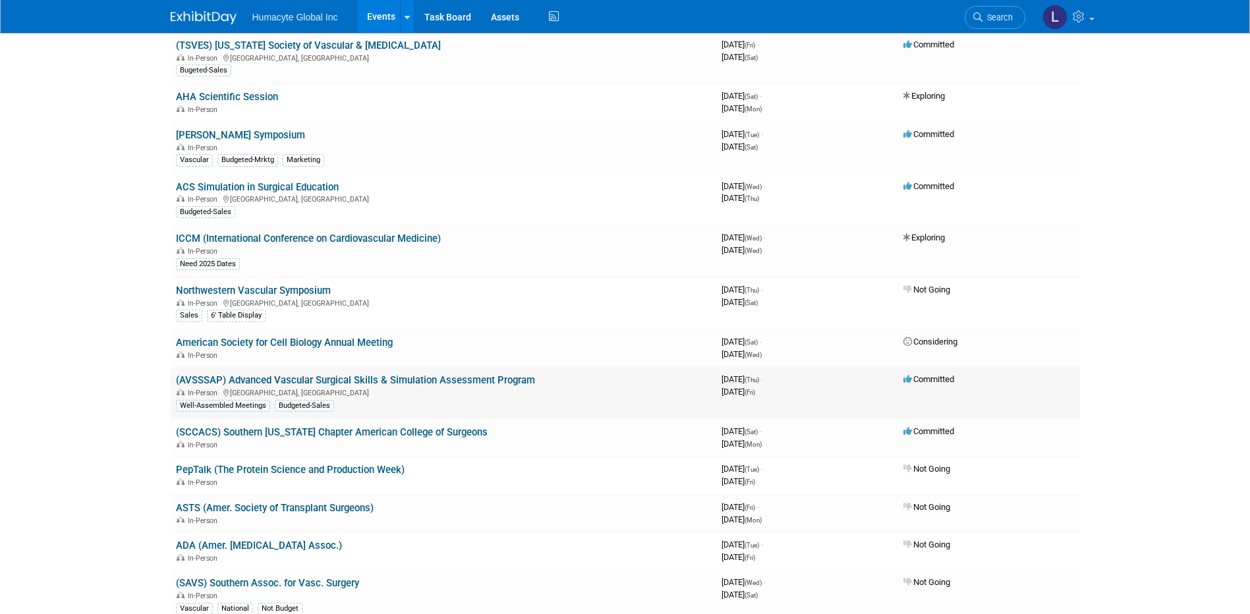
click at [270, 381] on link "(AVSSSAP) Advanced Vascular Surgical Skills & Simulation Assessment Program" at bounding box center [355, 380] width 359 height 12
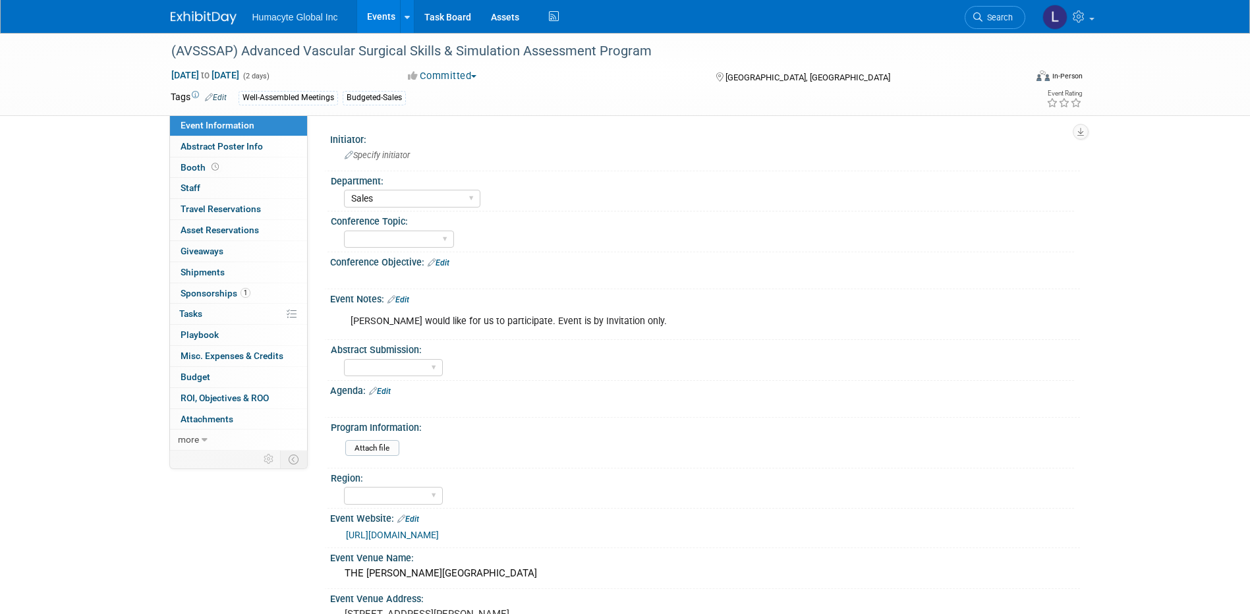
select select "Sales"
click at [356, 165] on div "Specify initiator" at bounding box center [705, 155] width 730 height 20
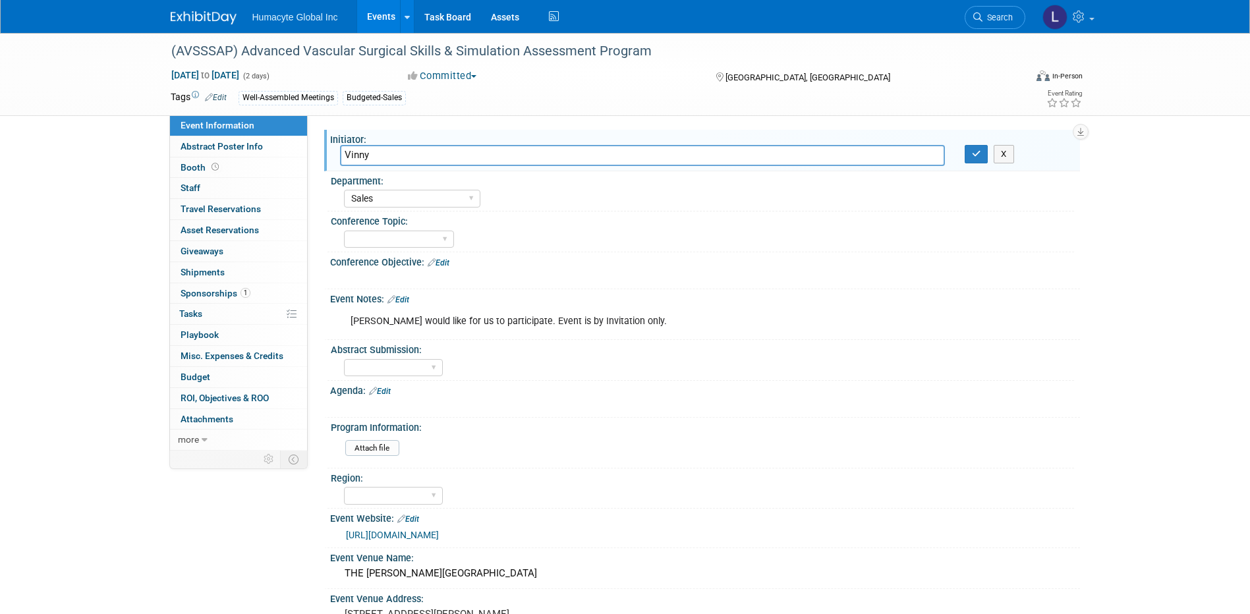
type input "Vinny"
click at [554, 261] on div "Conference Objective: Edit" at bounding box center [705, 260] width 750 height 17
click at [806, 414] on div "Agenda: Edit X" at bounding box center [702, 400] width 756 height 38
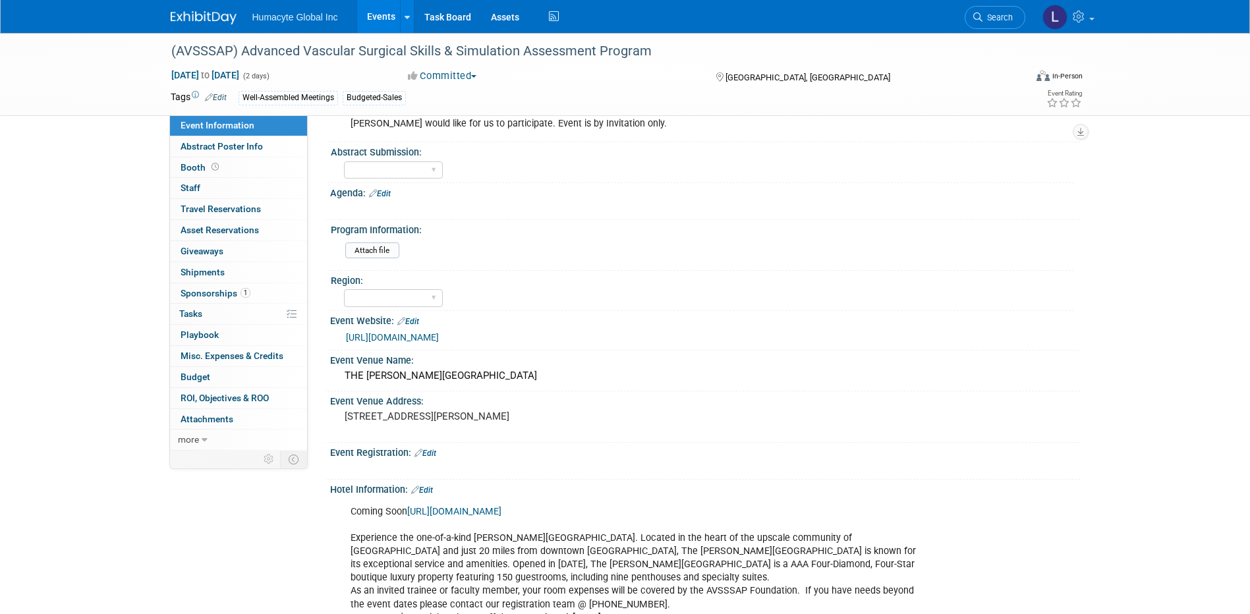
scroll to position [264, 0]
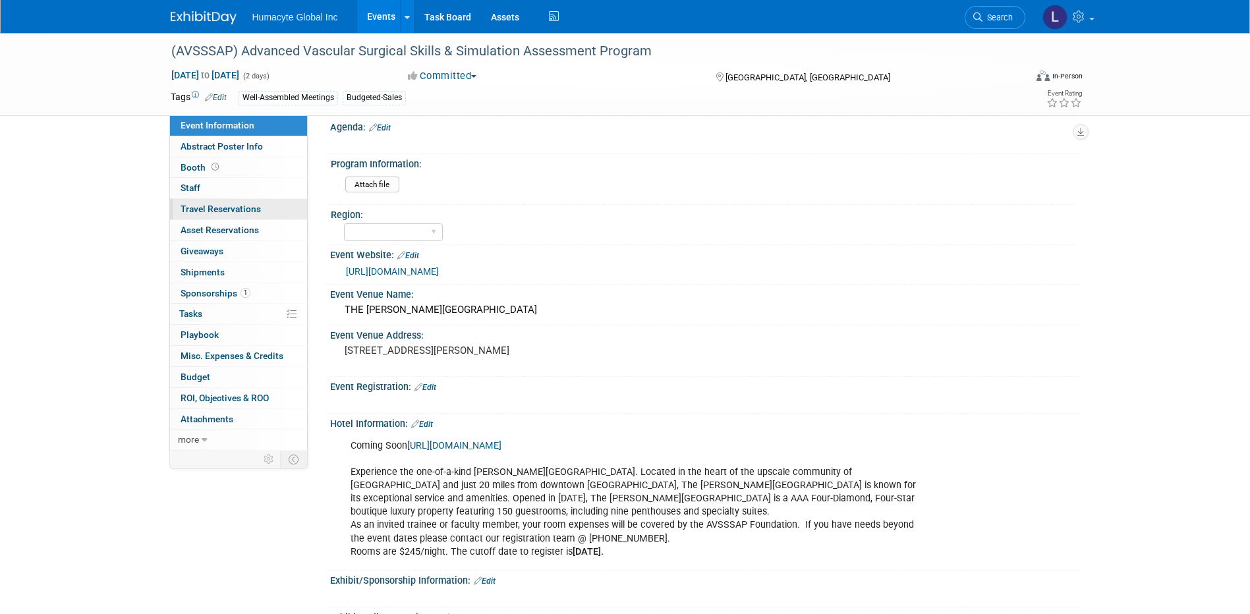
click at [197, 211] on span "Travel Reservations 0" at bounding box center [221, 209] width 80 height 11
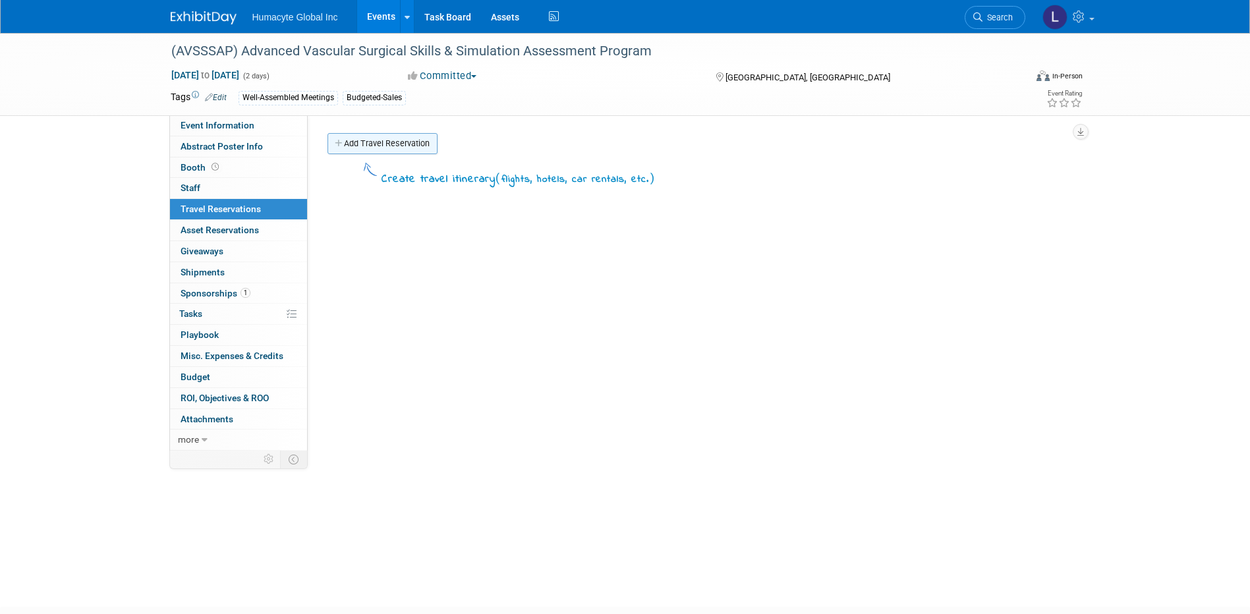
click at [369, 146] on link "Add Travel Reservation" at bounding box center [382, 143] width 110 height 21
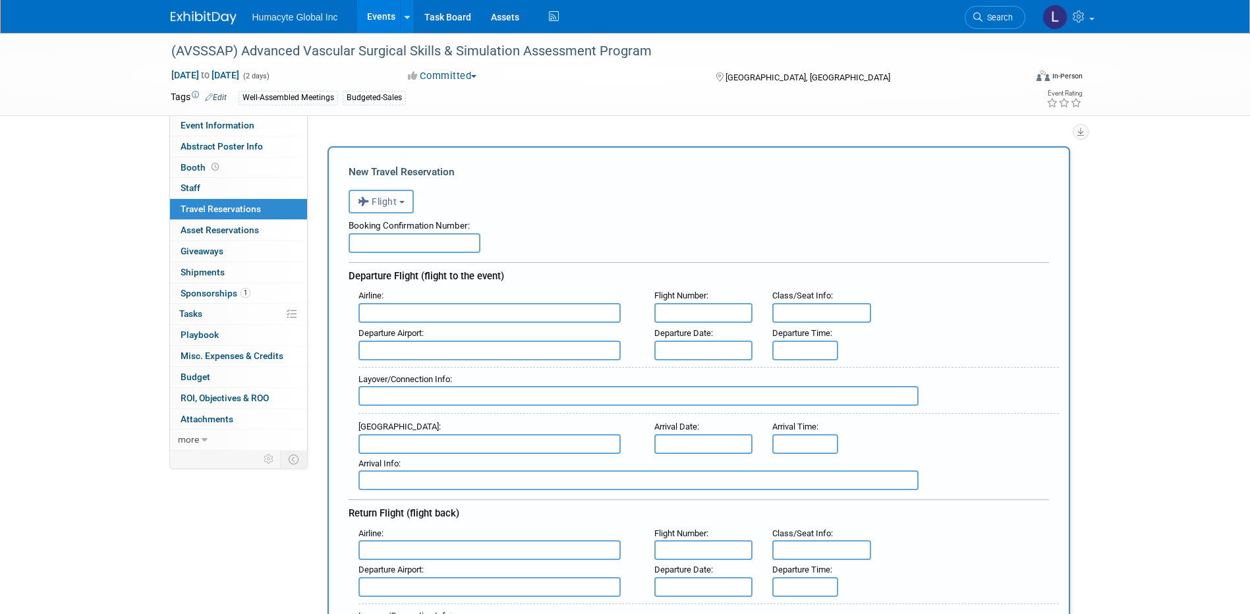
click at [367, 203] on icon "button" at bounding box center [365, 201] width 14 height 17
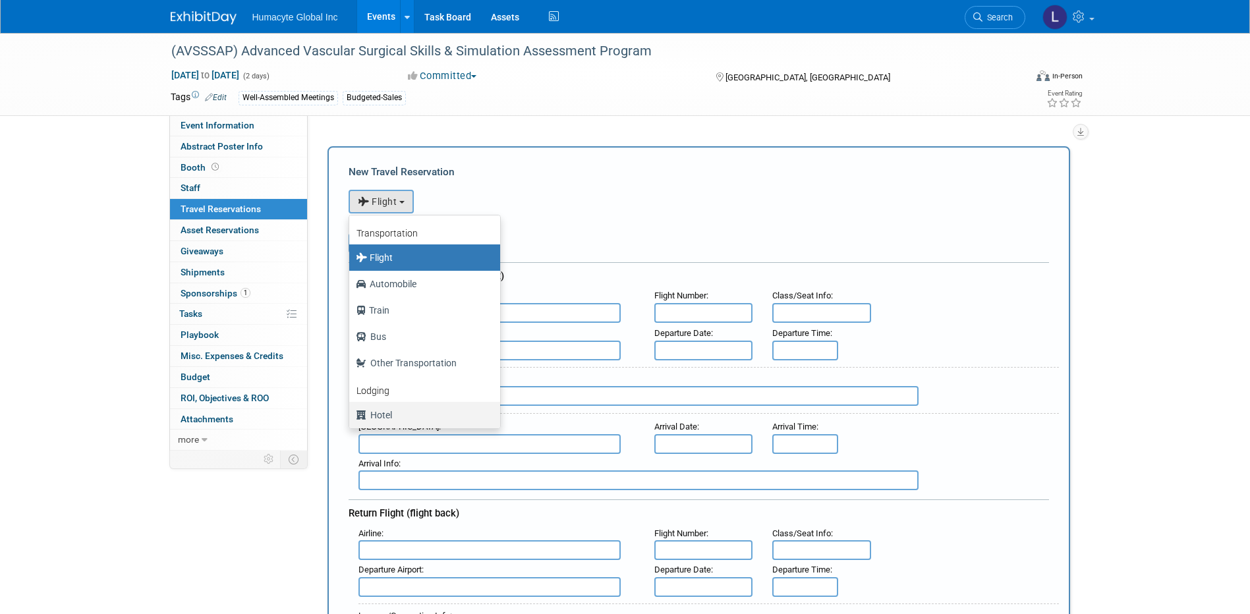
click at [387, 410] on label "Hotel" at bounding box center [421, 414] width 131 height 21
click at [351, 410] on input "Hotel" at bounding box center [347, 413] width 9 height 9
select select "6"
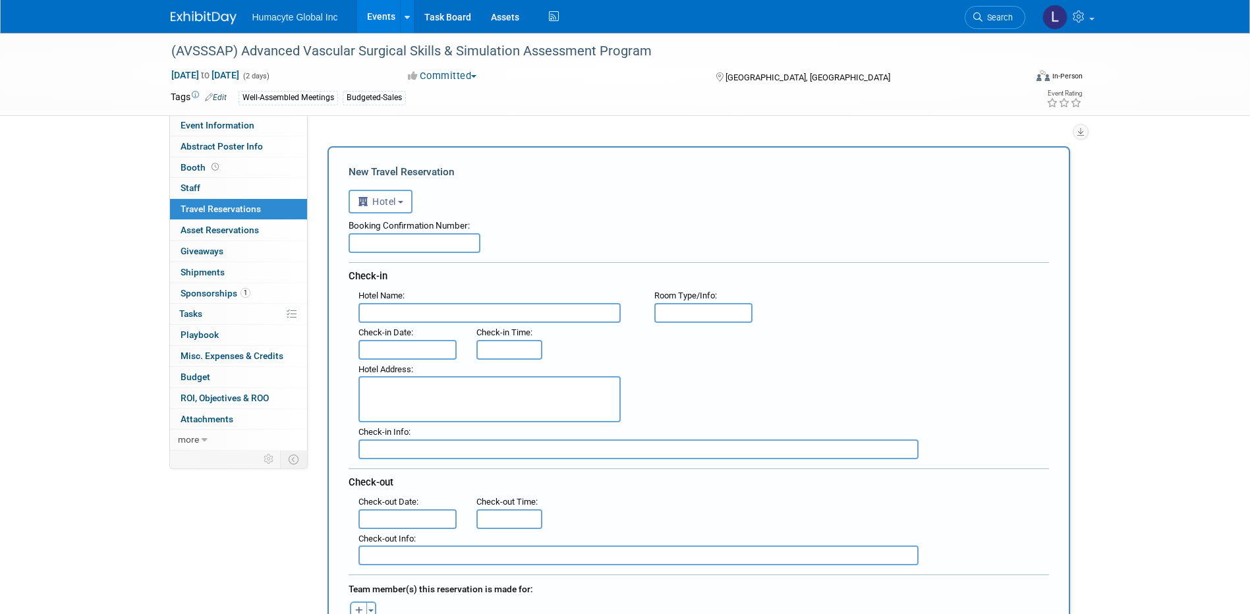
click at [391, 312] on input "text" at bounding box center [489, 313] width 262 height 20
click at [401, 354] on input "text" at bounding box center [407, 350] width 99 height 20
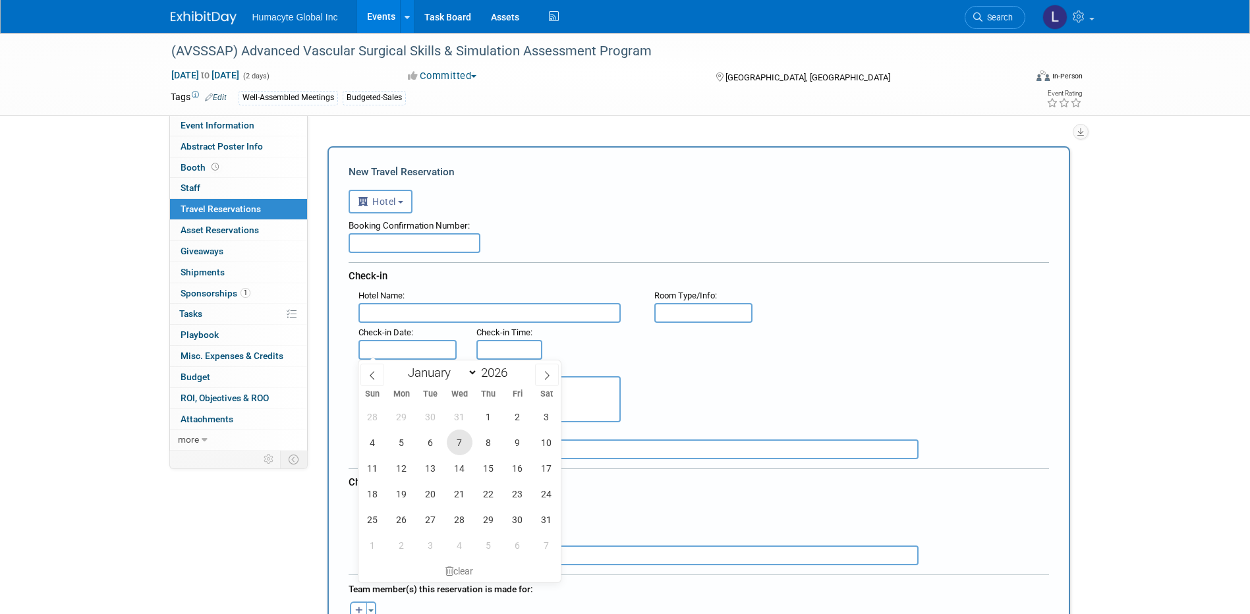
click at [458, 443] on span "7" at bounding box center [460, 443] width 26 height 26
type input "Jan 7, 2026"
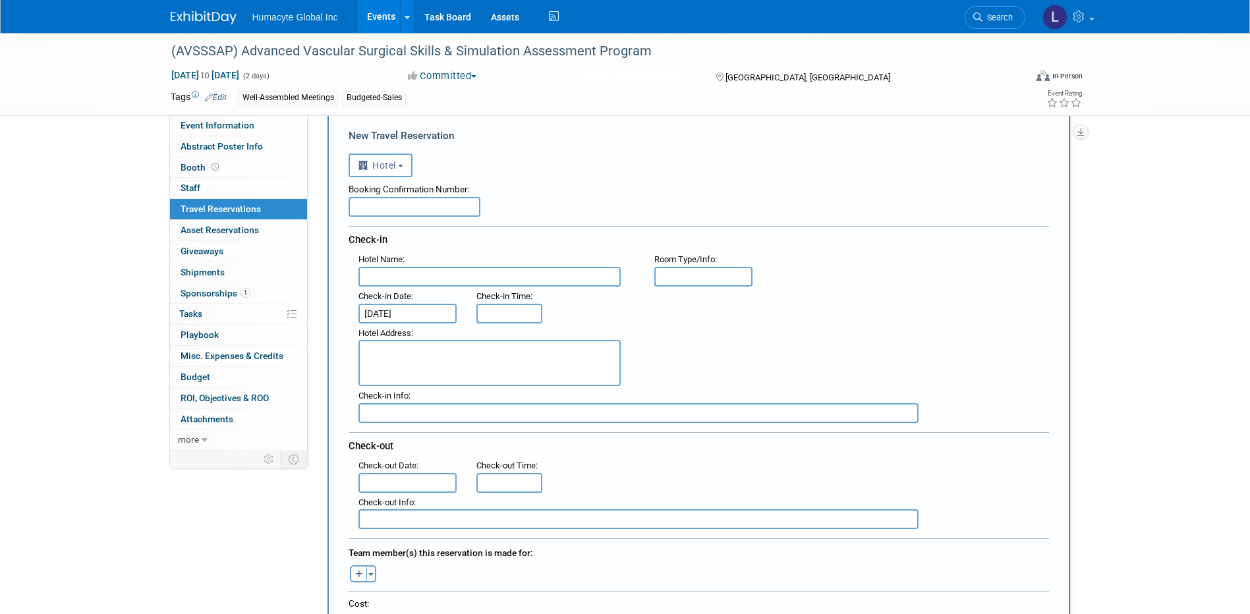
scroll to position [66, 0]
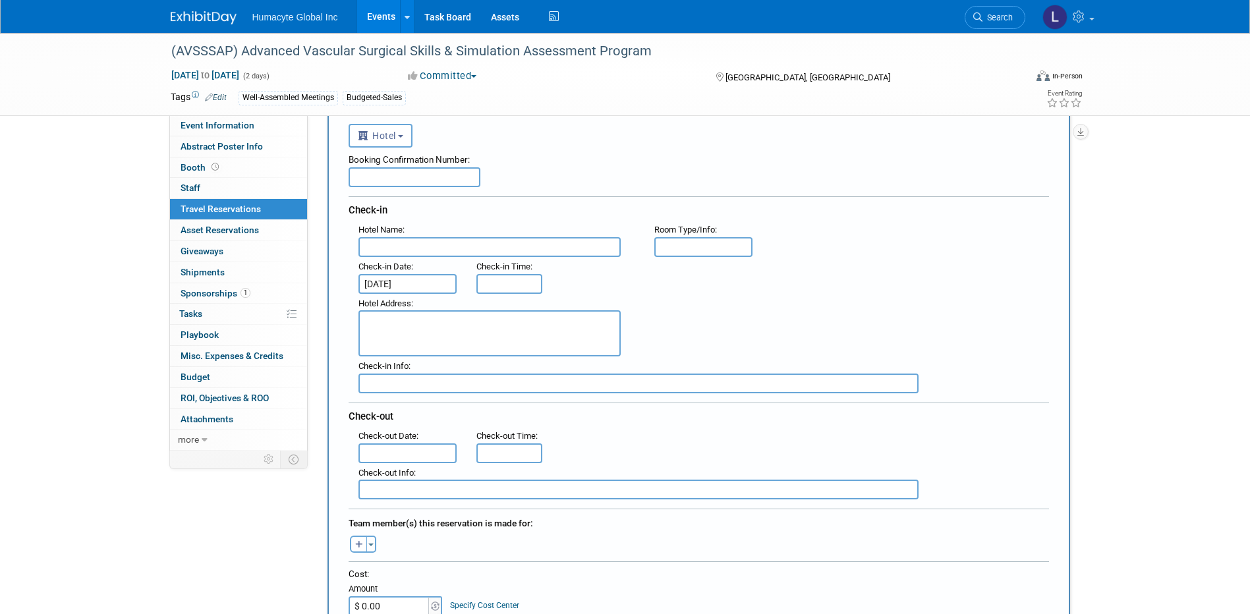
click at [403, 451] on input "text" at bounding box center [407, 453] width 99 height 20
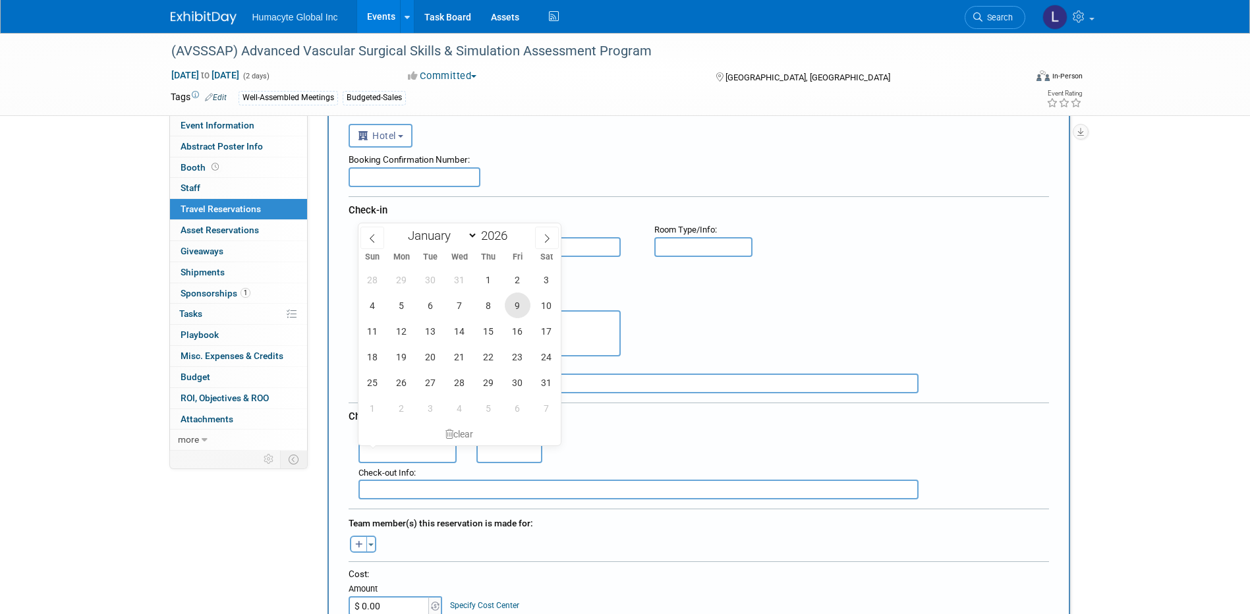
click at [518, 306] on span "9" at bounding box center [518, 305] width 26 height 26
type input "Jan 9, 2026"
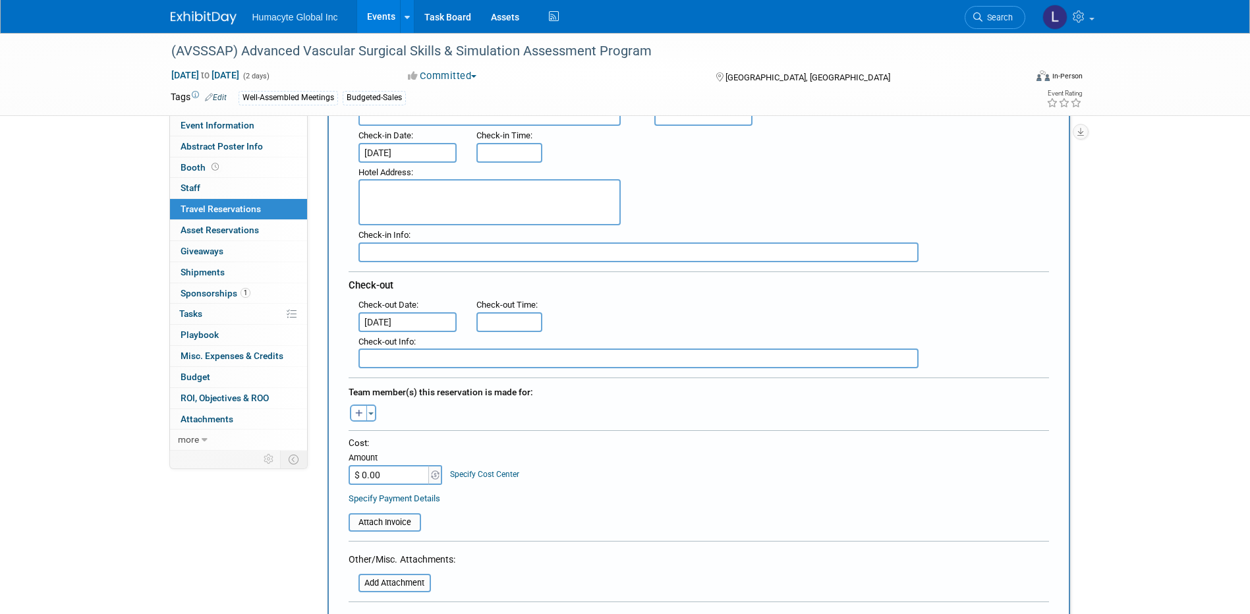
scroll to position [198, 0]
click at [196, 129] on span "Event Information" at bounding box center [218, 125] width 74 height 11
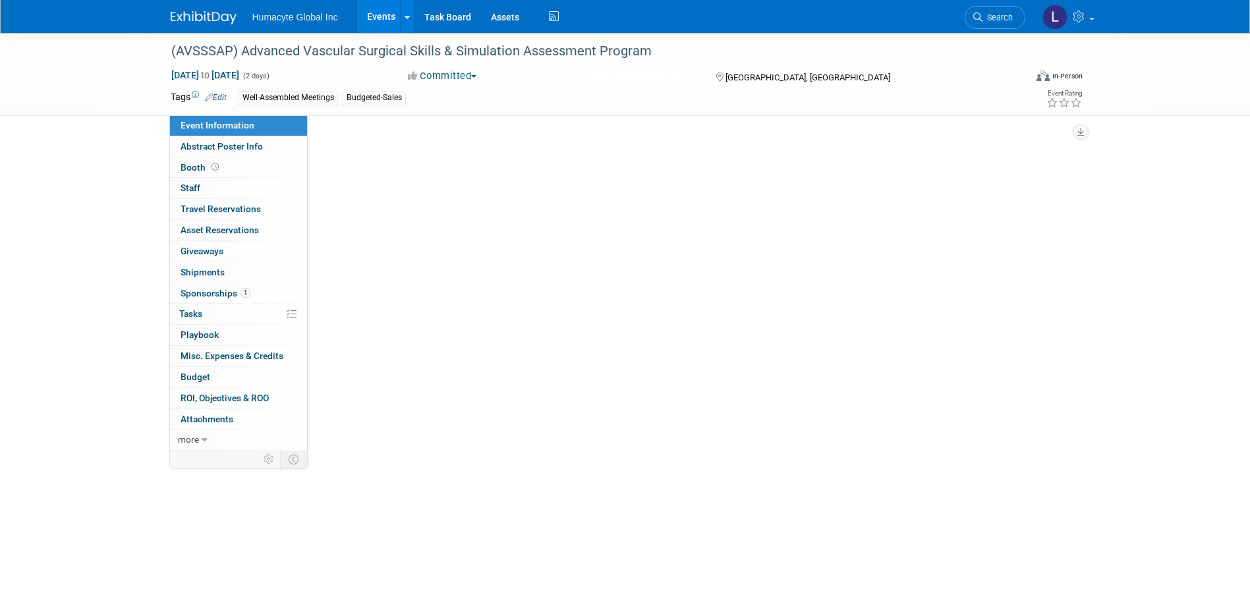
scroll to position [0, 0]
select select "Sales"
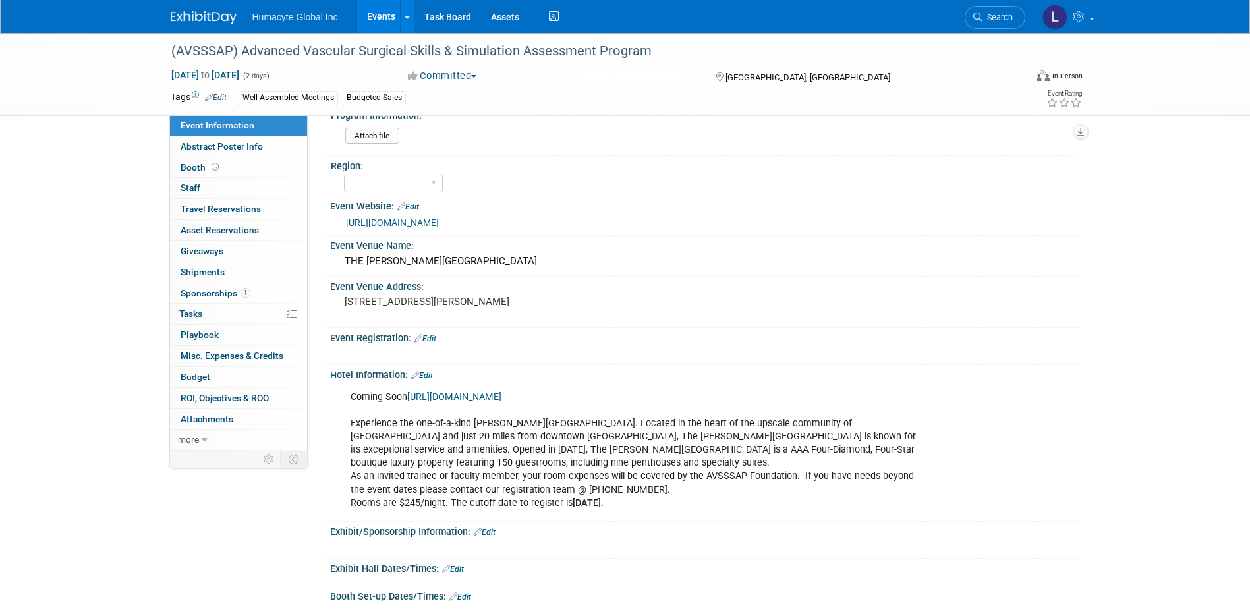
scroll to position [395, 0]
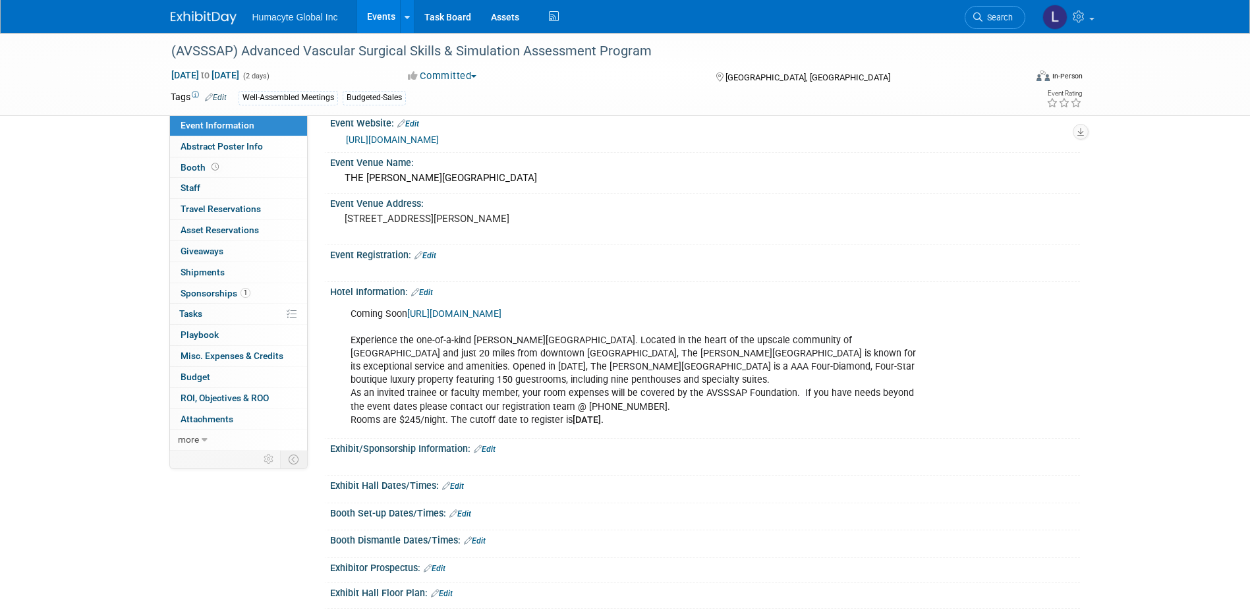
click at [470, 312] on link "https://avsssap.com/venue/" at bounding box center [454, 313] width 94 height 11
drag, startPoint x: 179, startPoint y: 316, endPoint x: 186, endPoint y: 316, distance: 7.2
click at [179, 316] on span "Tasks 0%" at bounding box center [190, 313] width 23 height 11
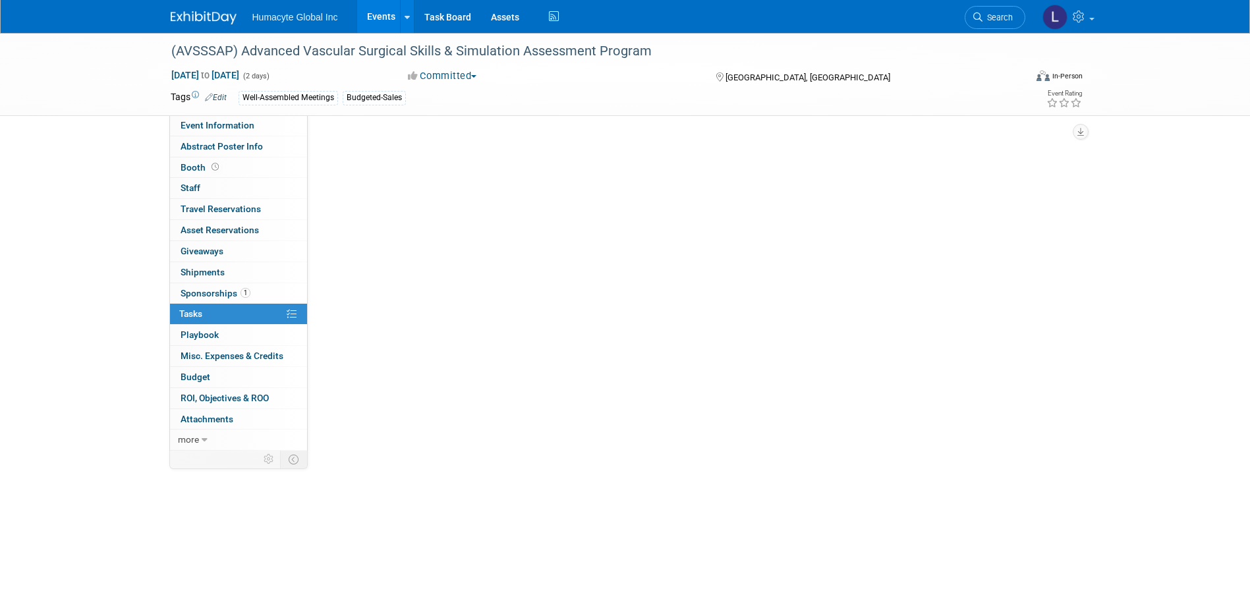
scroll to position [0, 0]
click at [358, 140] on button "New Task" at bounding box center [357, 143] width 61 height 21
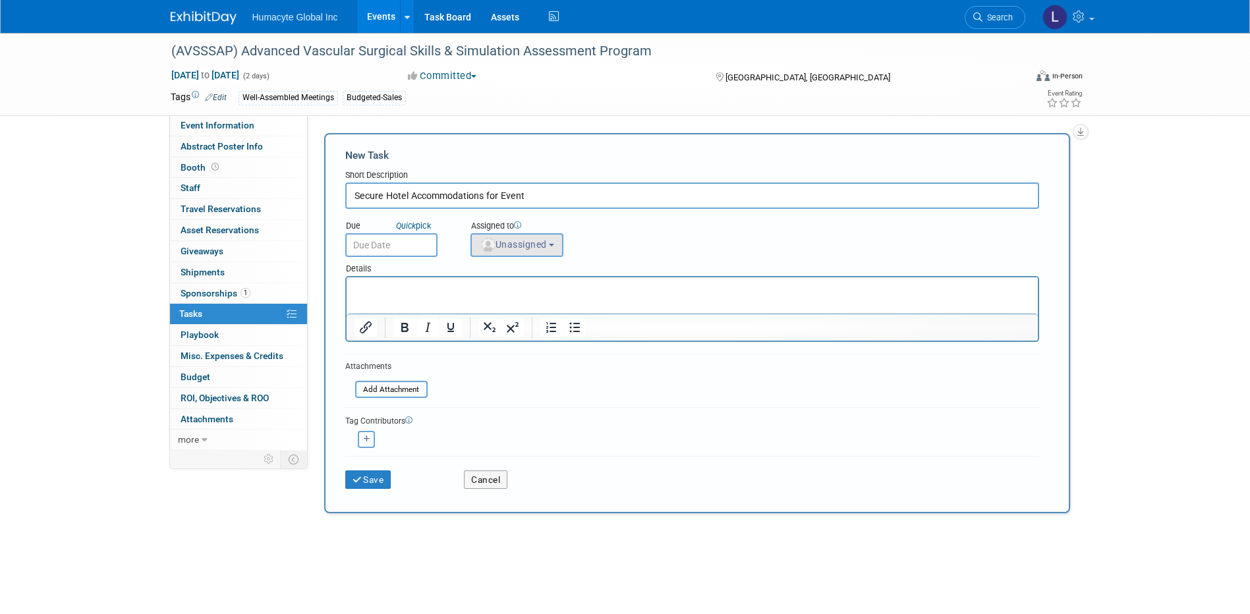
type input "Secure Hotel Accommodations for Event"
click at [530, 247] on span "Unassigned" at bounding box center [513, 244] width 67 height 11
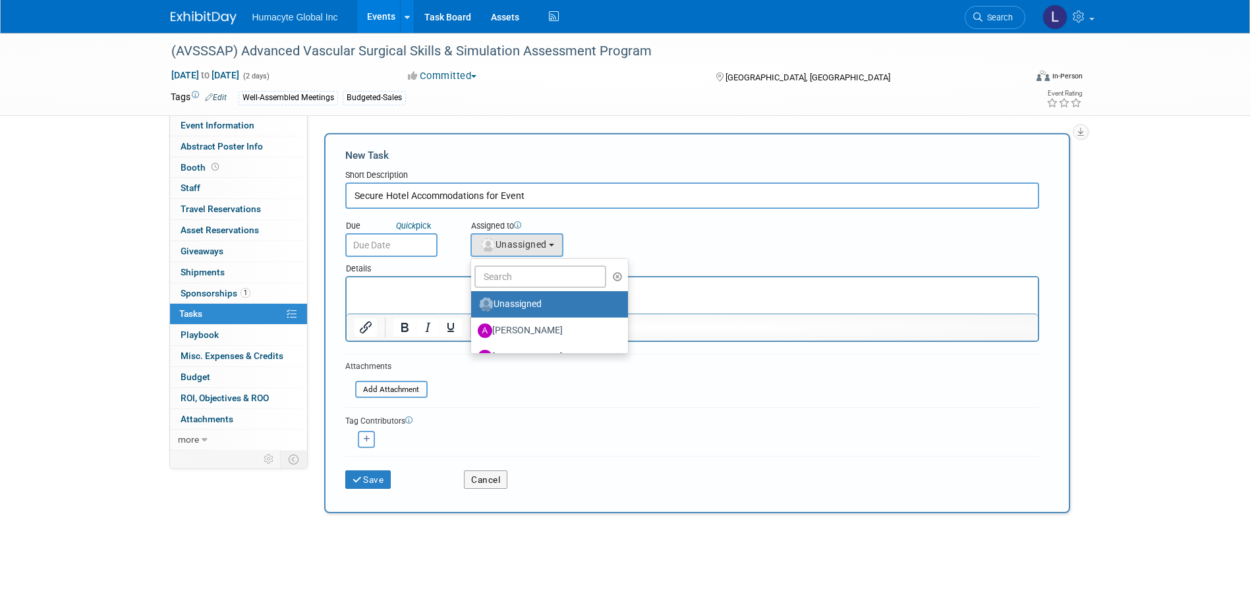
click at [536, 263] on ul "Unassigned Adrian Diazgonsen Anthony Mattair B. J. Scheessele Brenden Wally Car…" at bounding box center [549, 306] width 159 height 96
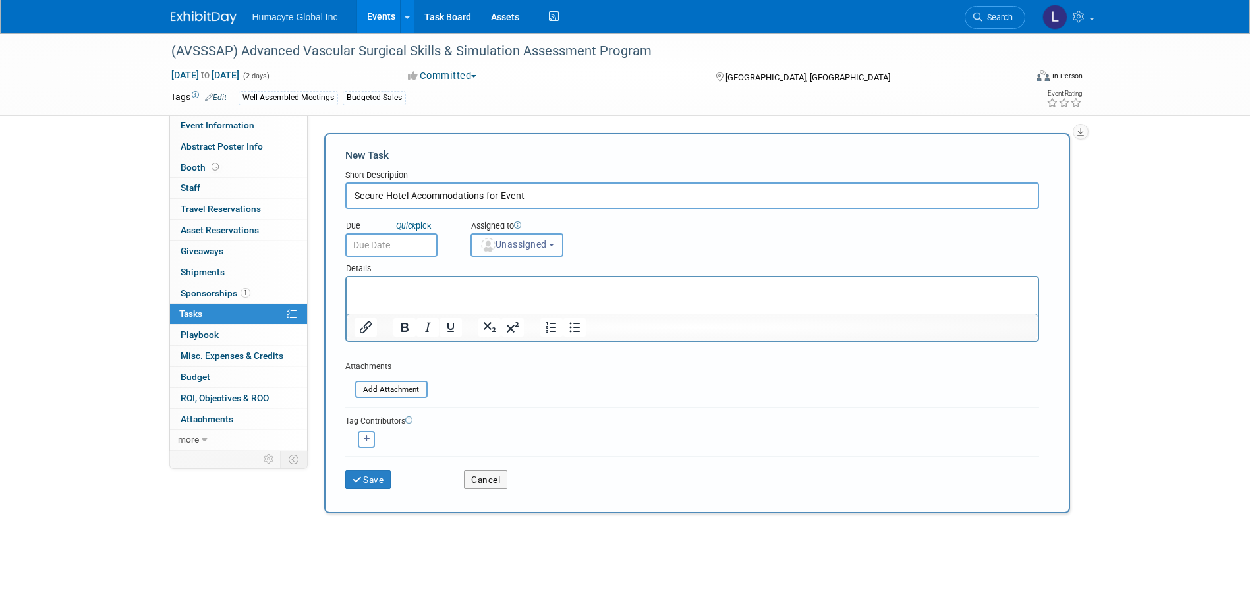
click at [522, 242] on span "Unassigned" at bounding box center [513, 244] width 67 height 11
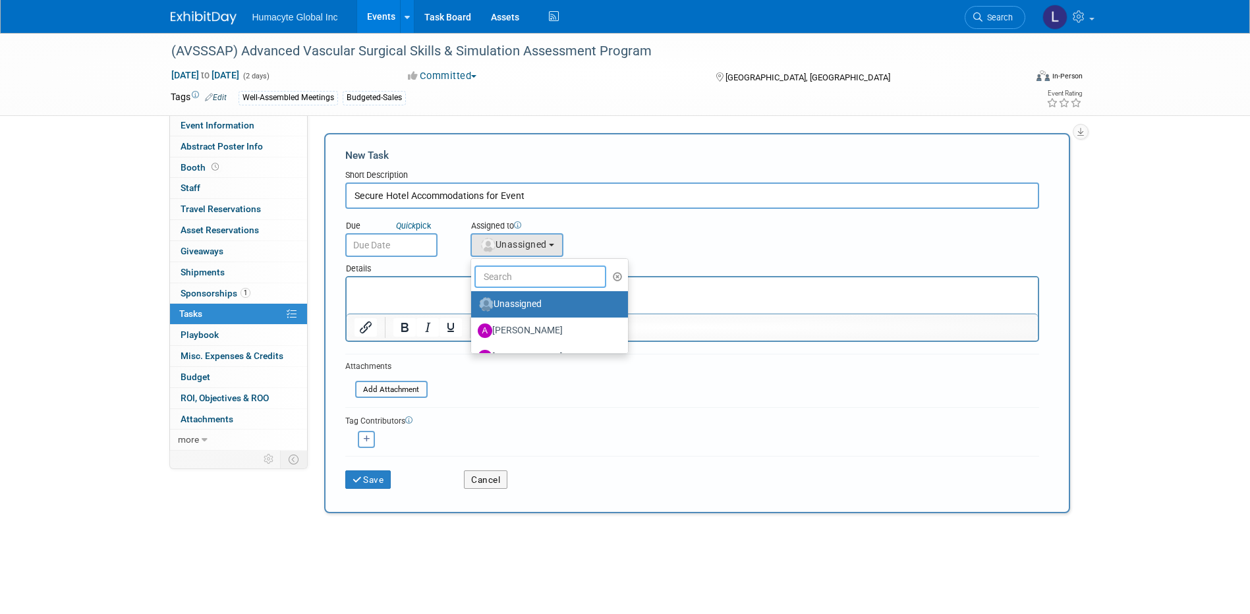
click at [532, 270] on input "text" at bounding box center [540, 276] width 132 height 22
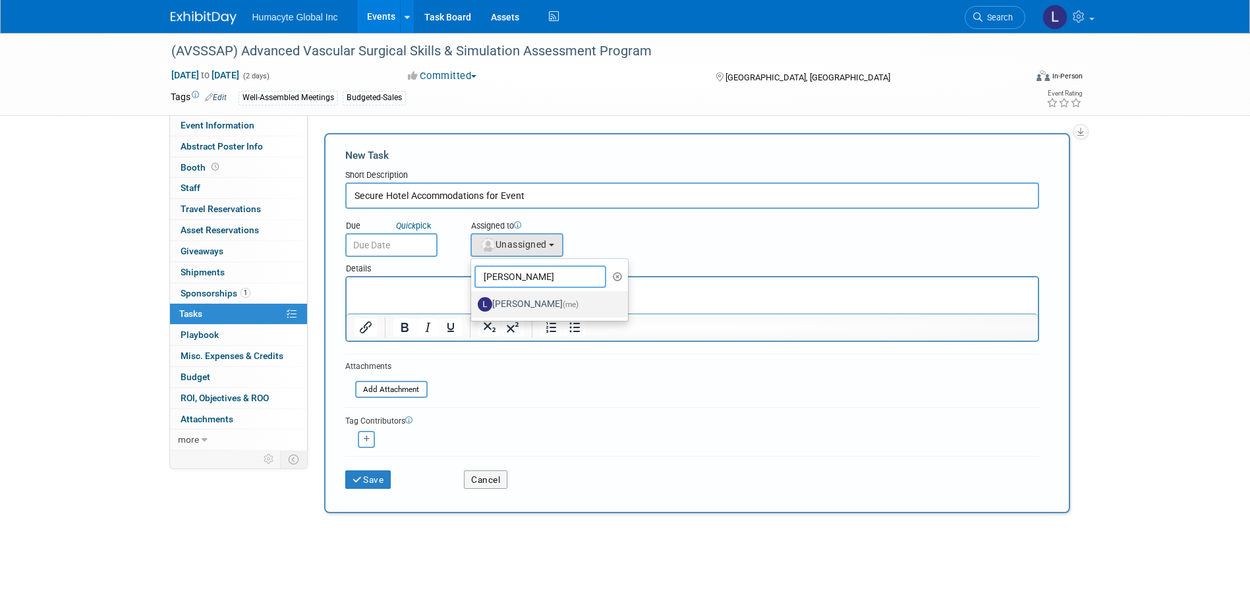
type input "Linda"
click at [522, 306] on label "Linda Hamilton (me)" at bounding box center [547, 304] width 138 height 21
click at [473, 306] on input "Linda Hamilton (me)" at bounding box center [468, 302] width 9 height 9
select select "37db9ad9-d629-4432-a702-64294516bf75"
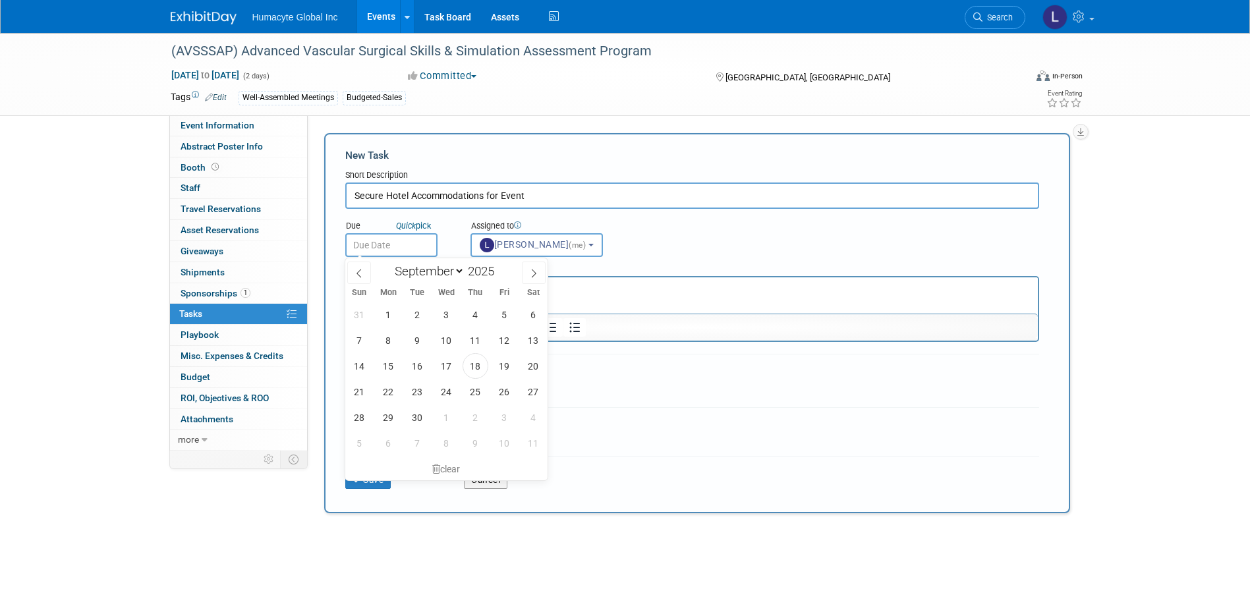
click at [413, 247] on input "text" at bounding box center [391, 245] width 92 height 24
click at [535, 275] on icon at bounding box center [533, 273] width 9 height 9
select select "9"
click at [390, 342] on span "6" at bounding box center [388, 340] width 26 height 26
type input "Oct 6, 2025"
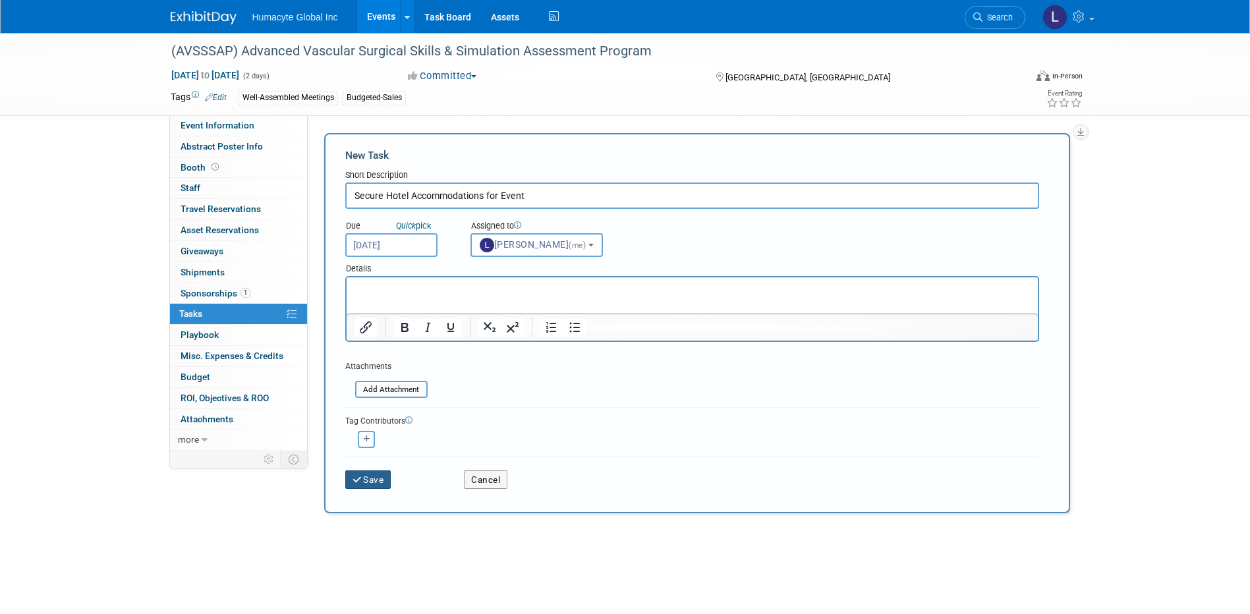
click at [362, 480] on icon "submit" at bounding box center [357, 480] width 11 height 9
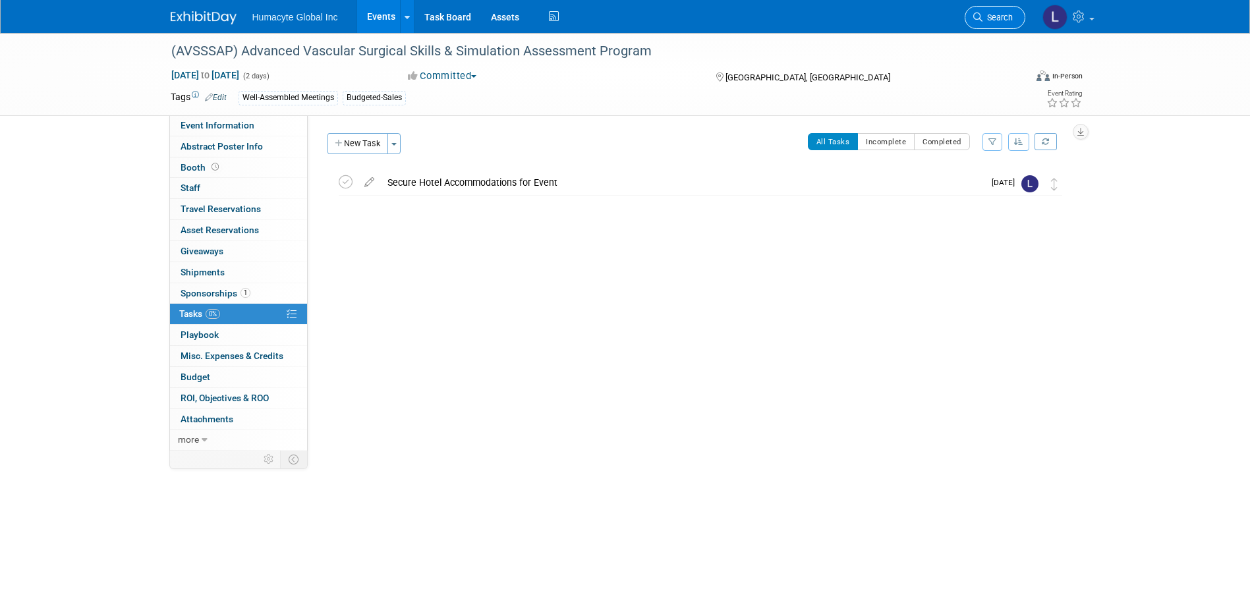
click at [990, 18] on span "Search" at bounding box center [997, 18] width 30 height 10
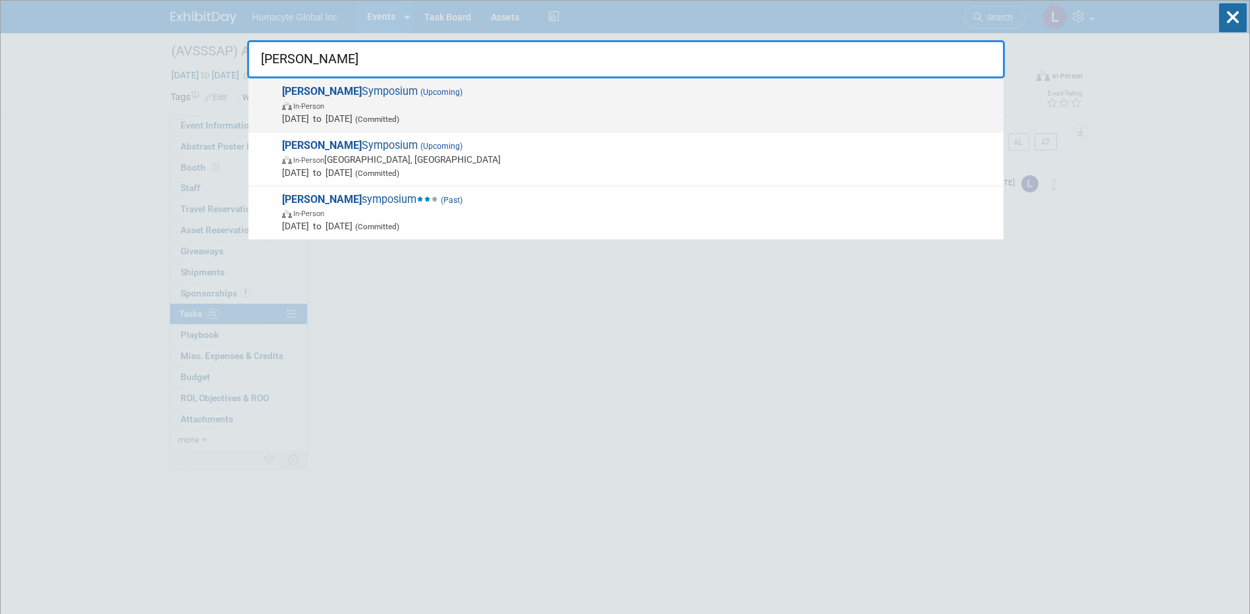
type input "VEITH"
click at [366, 115] on span "Nov 18, 2025 to Nov 22, 2025 (Committed)" at bounding box center [639, 118] width 715 height 13
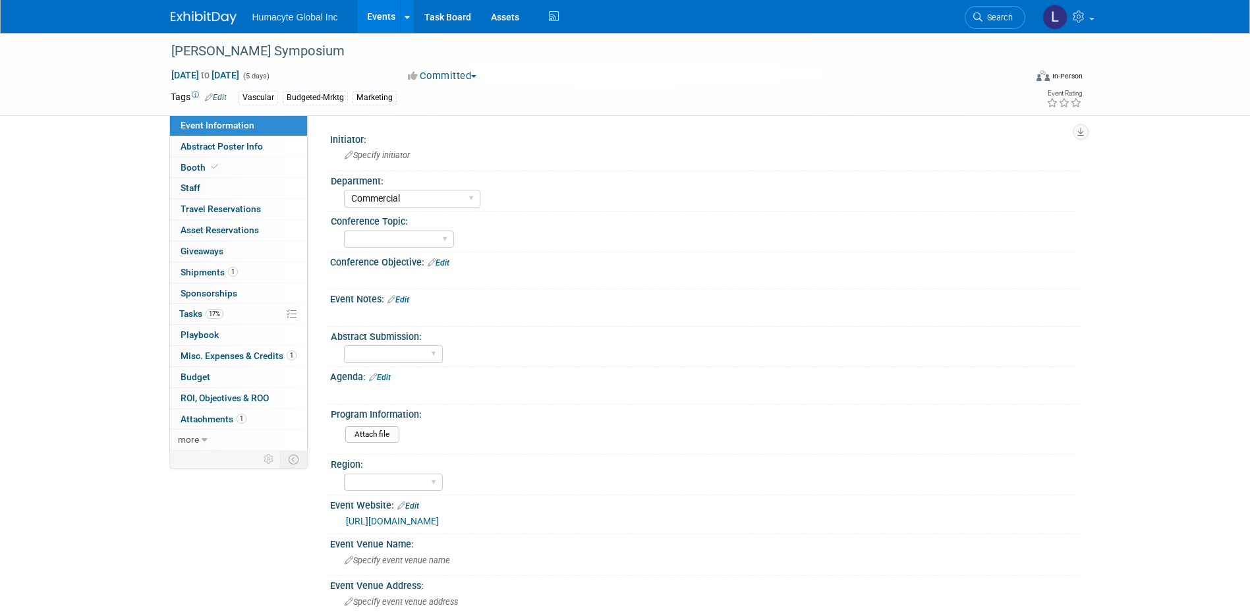
select select "Commercial"
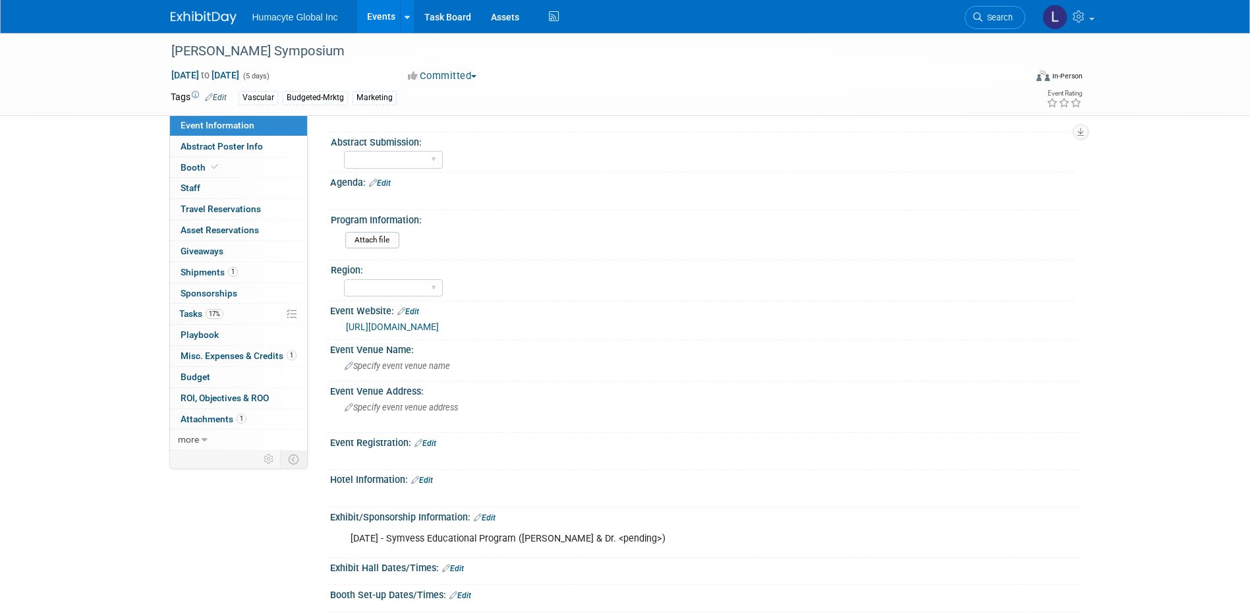
scroll to position [329, 0]
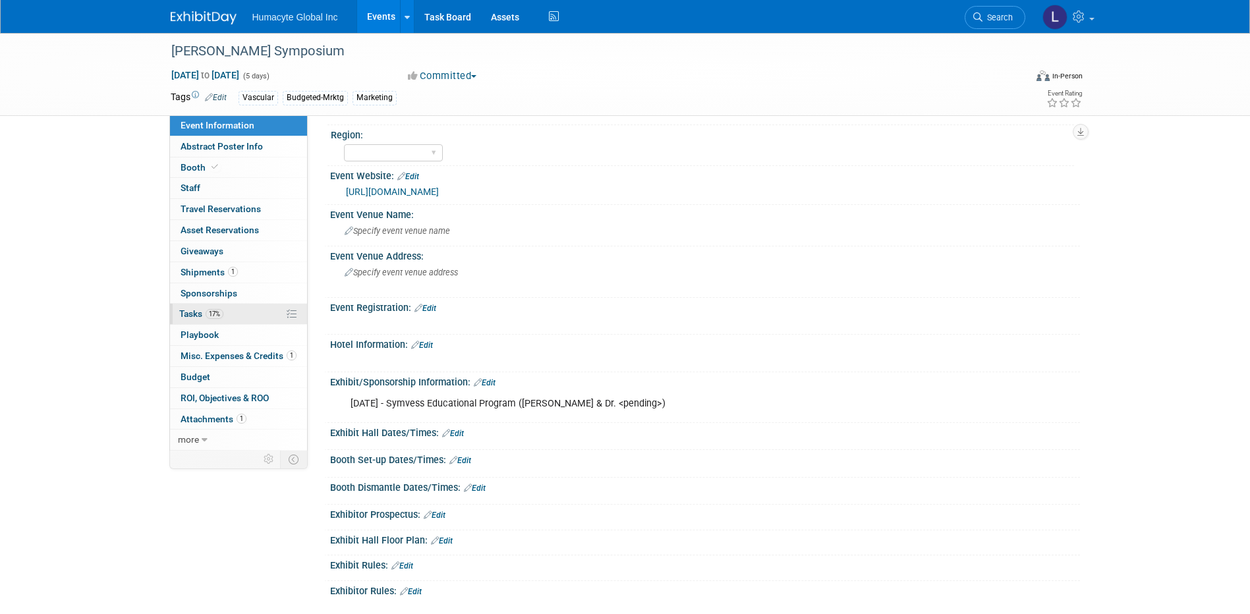
click at [196, 310] on span "Tasks 17%" at bounding box center [201, 313] width 44 height 11
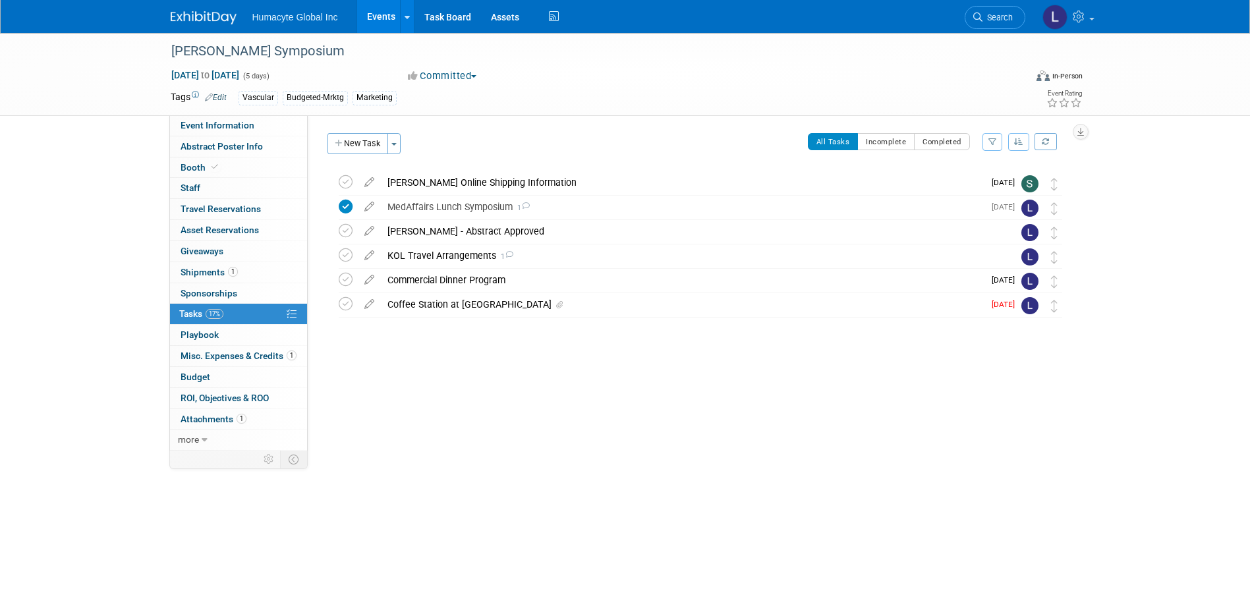
click at [470, 531] on body "Humacyte Global Inc Events Add Event Bulk Upload Events Shareable Event Boards …" at bounding box center [625, 307] width 1250 height 614
click at [989, 15] on span "Search" at bounding box center [997, 18] width 30 height 10
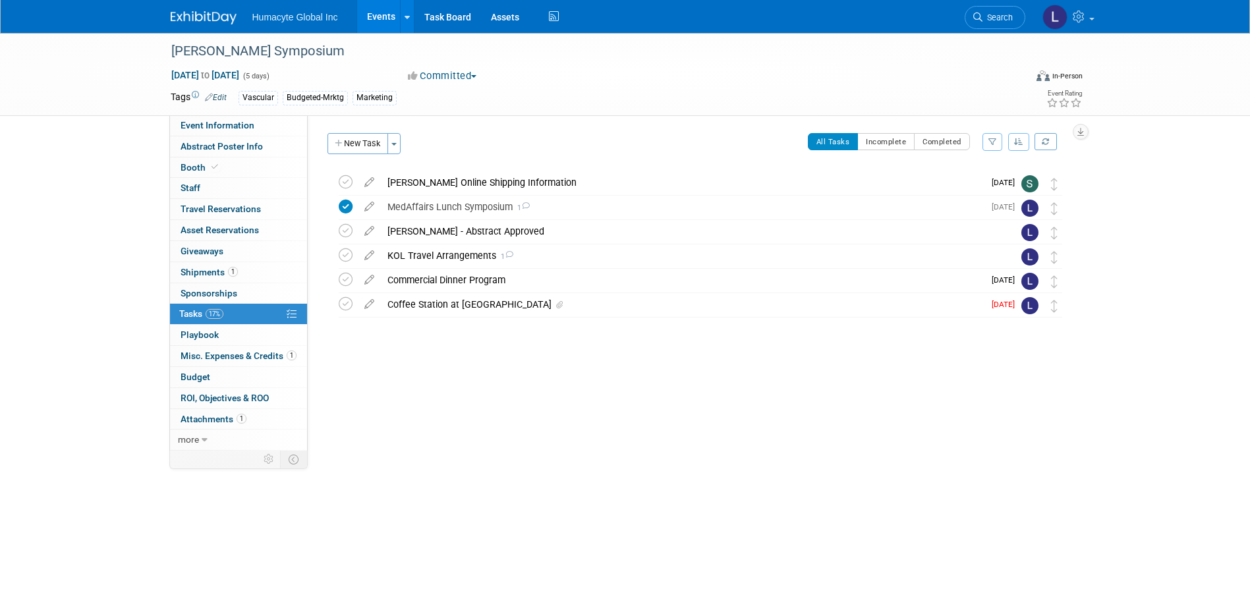
click at [384, 21] on link "Events" at bounding box center [381, 16] width 48 height 33
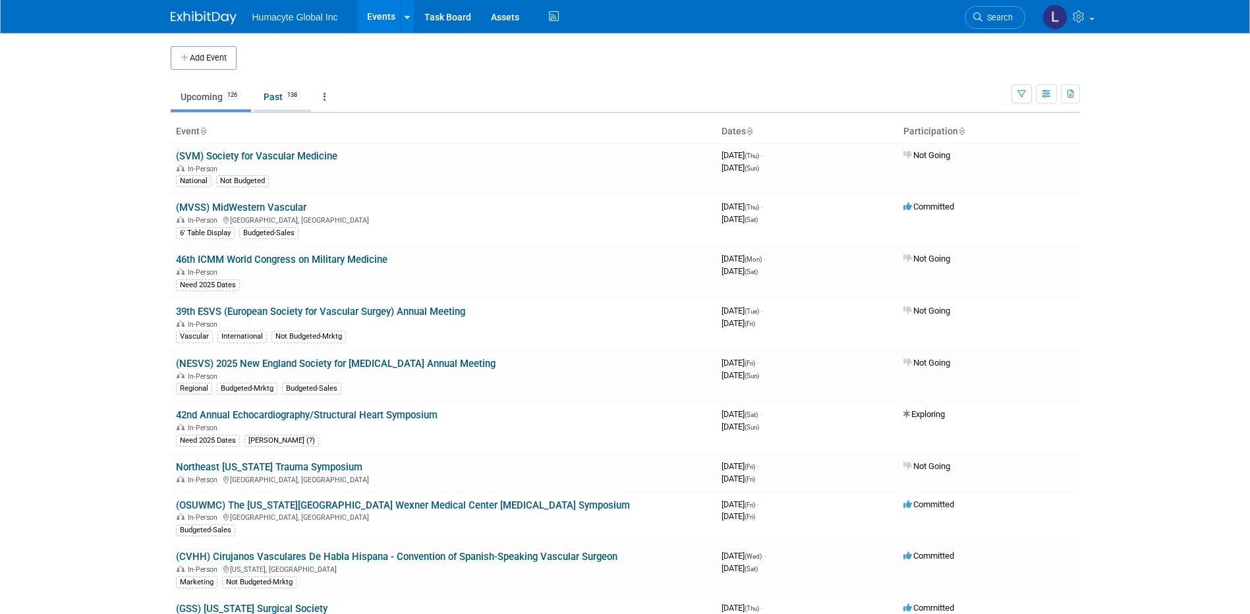
click at [277, 93] on link "Past 138" at bounding box center [282, 96] width 57 height 25
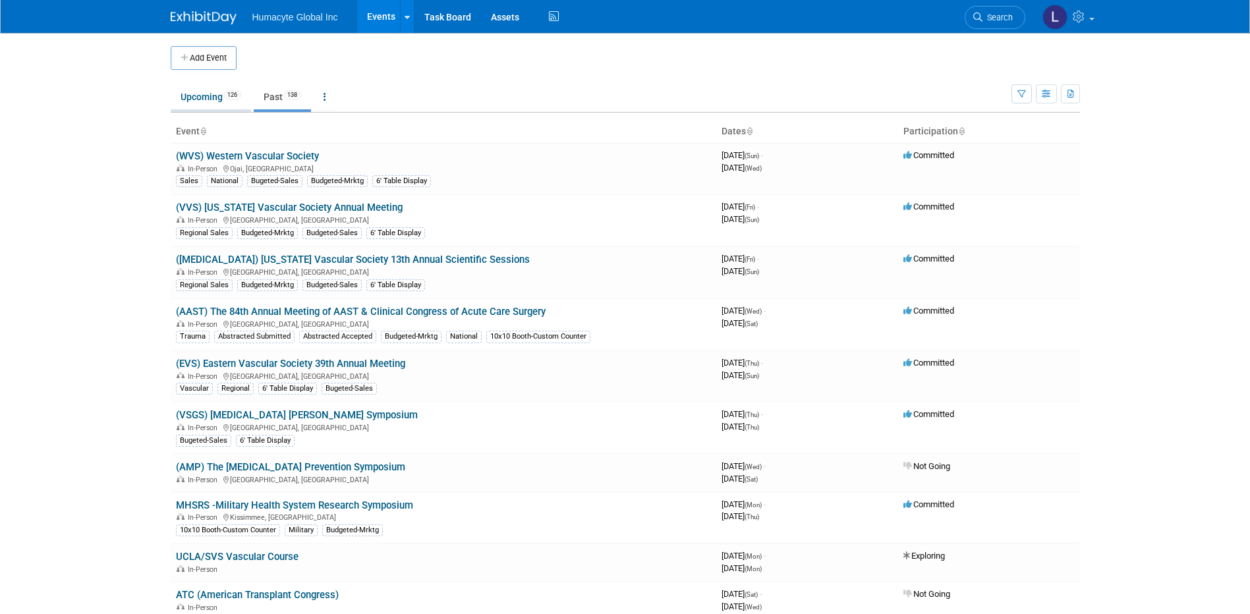
click at [190, 94] on link "Upcoming 126" at bounding box center [211, 96] width 80 height 25
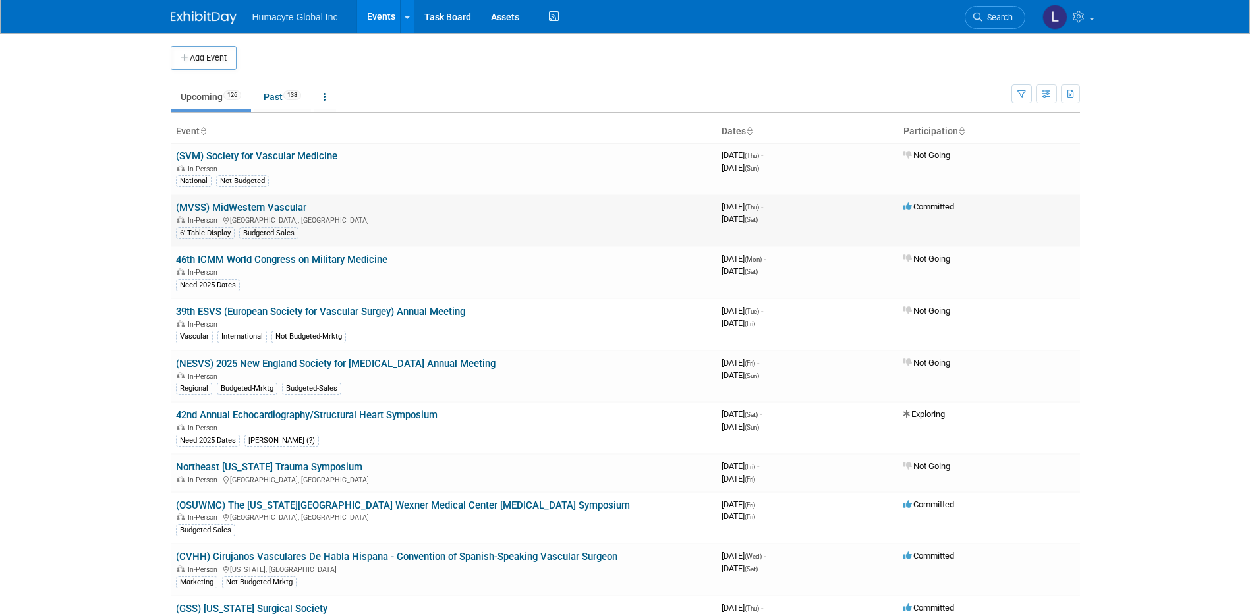
click at [266, 206] on link "(MVSS) MidWestern Vascular" at bounding box center [241, 208] width 130 height 12
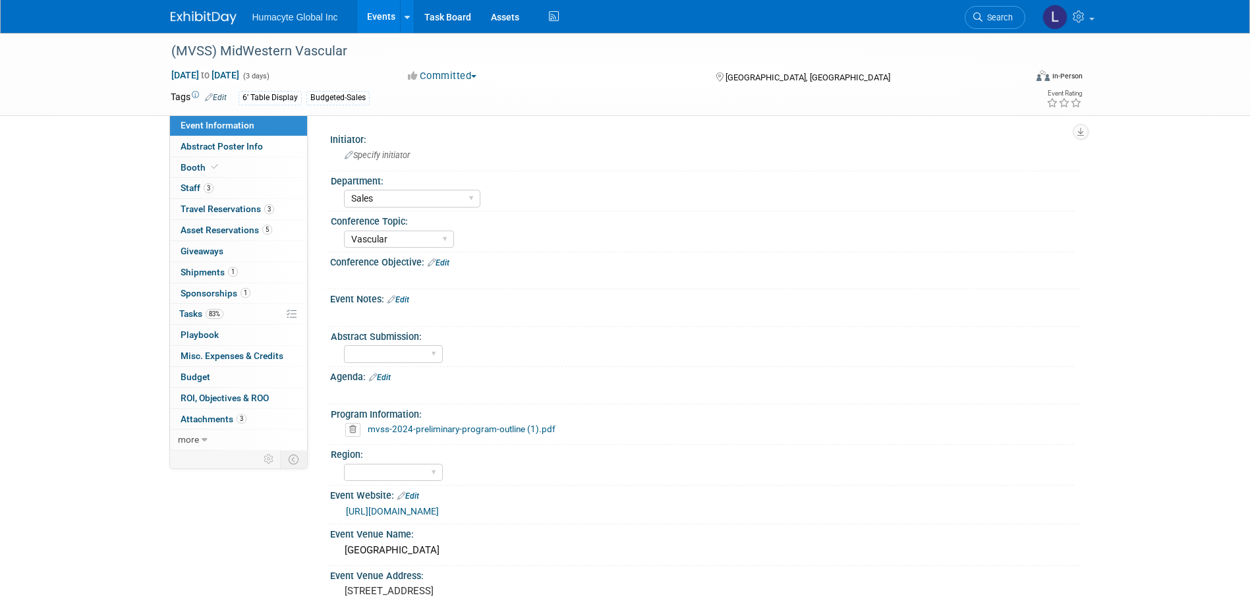
select select "Sales"
select select "Vascular"
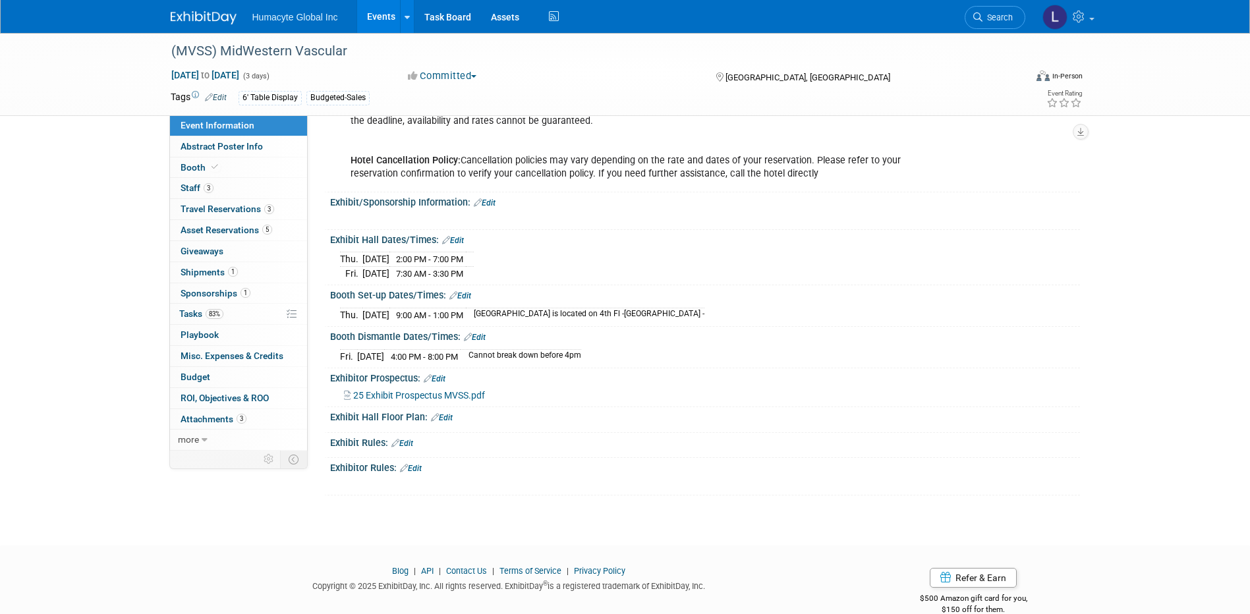
scroll to position [719, 0]
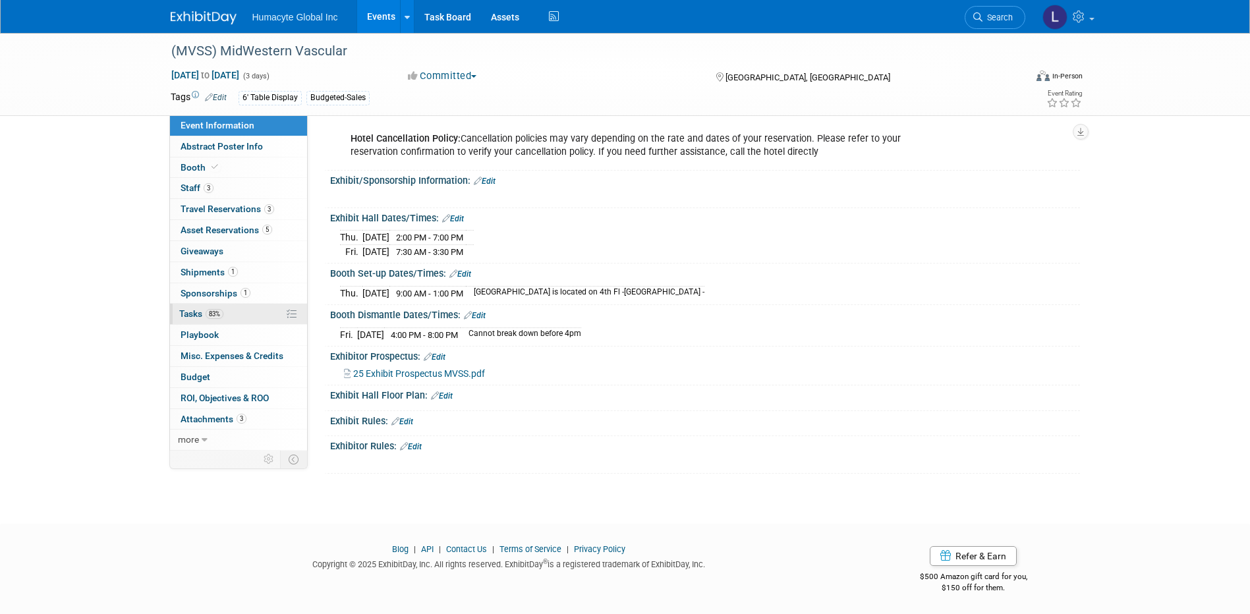
click at [181, 319] on link "83% Tasks 83%" at bounding box center [238, 314] width 137 height 20
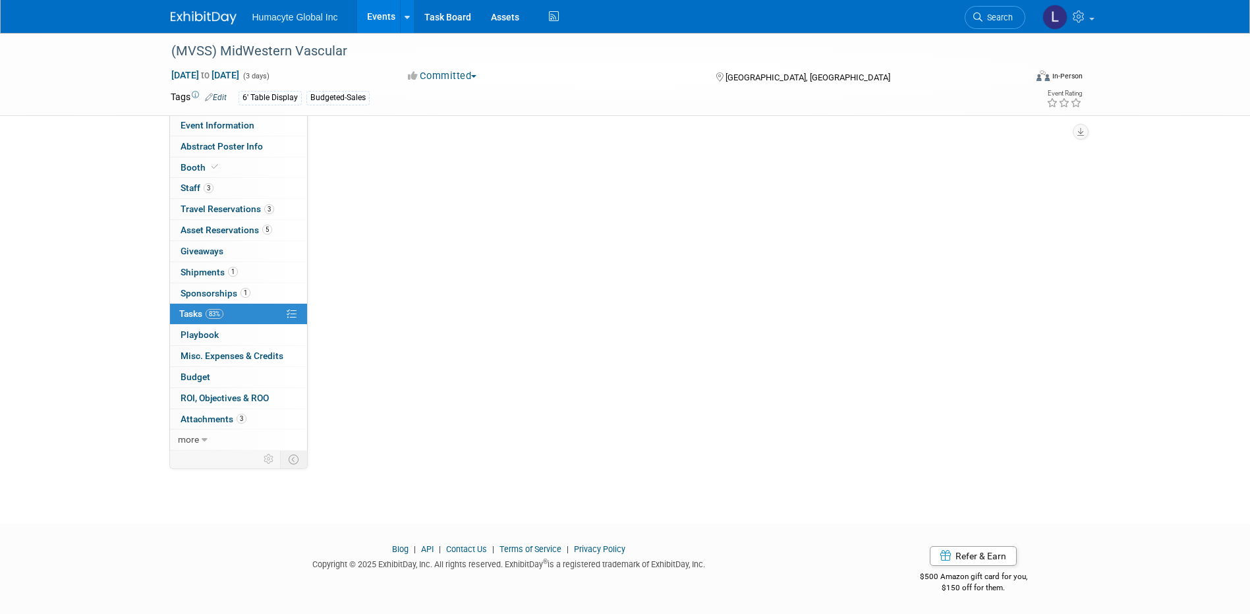
scroll to position [0, 0]
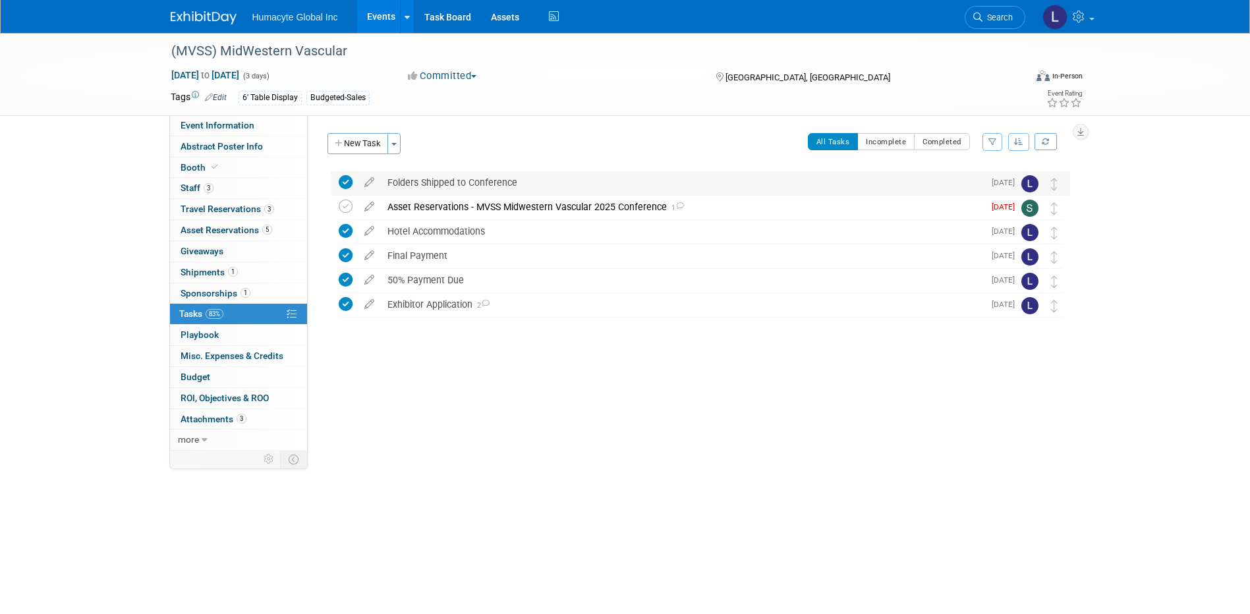
click at [456, 182] on div "Folders Shipped to Conference" at bounding box center [682, 182] width 603 height 22
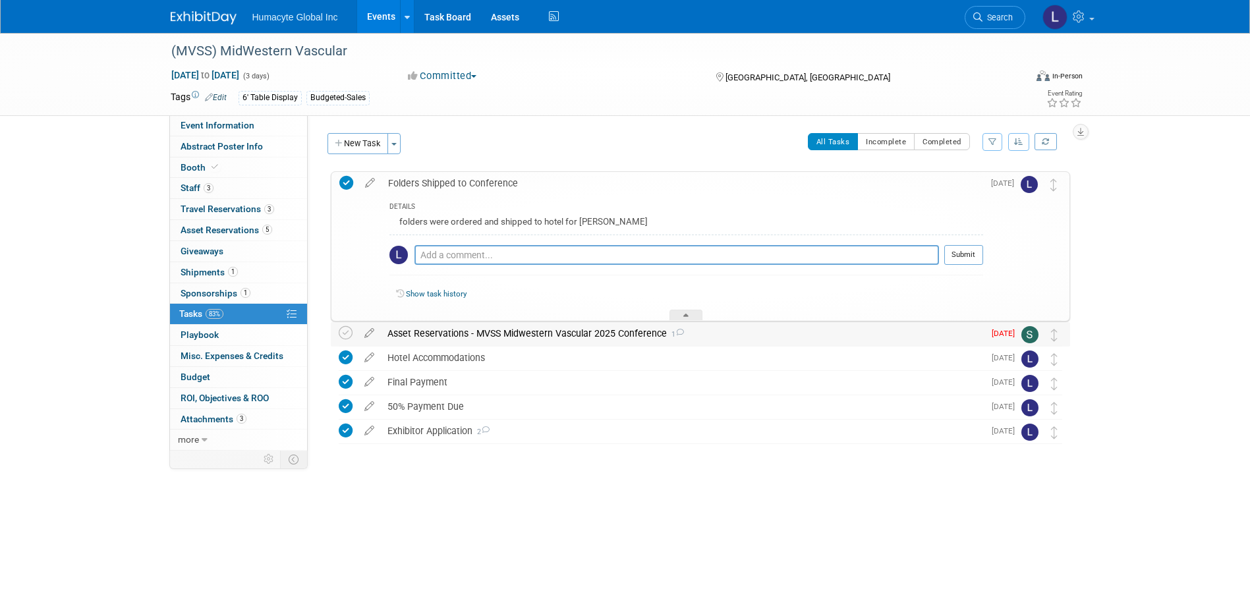
click at [474, 335] on div "Asset Reservations - MVSS Midwestern Vascular 2025 Conference 1" at bounding box center [682, 333] width 603 height 22
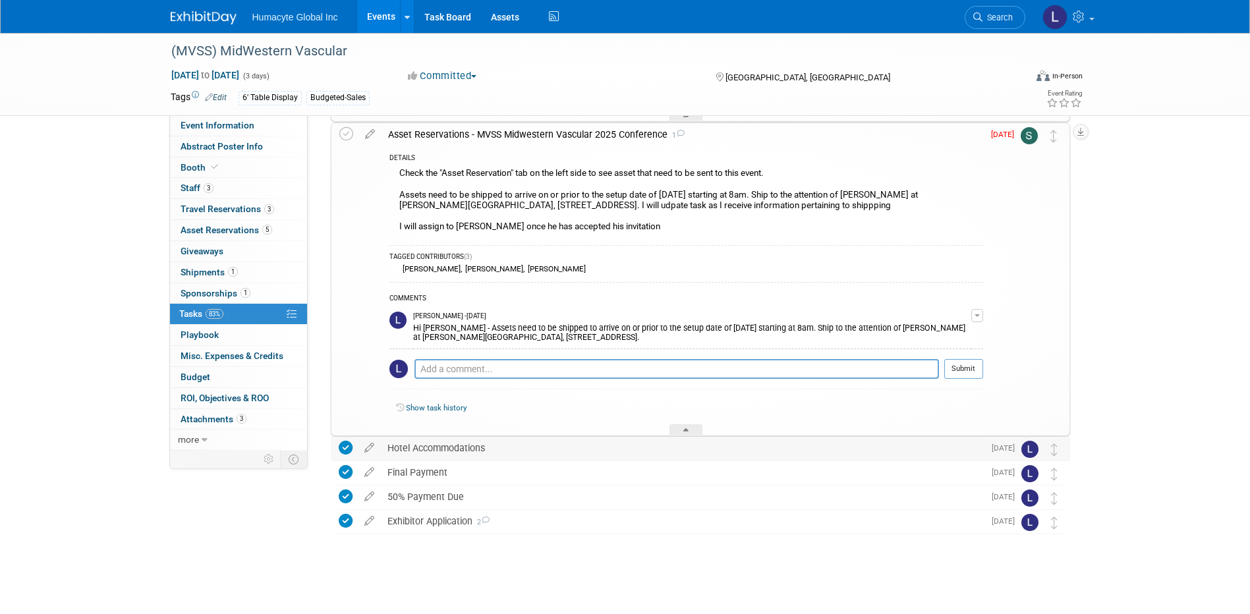
scroll to position [200, 0]
click at [997, 20] on span "Search" at bounding box center [997, 18] width 30 height 10
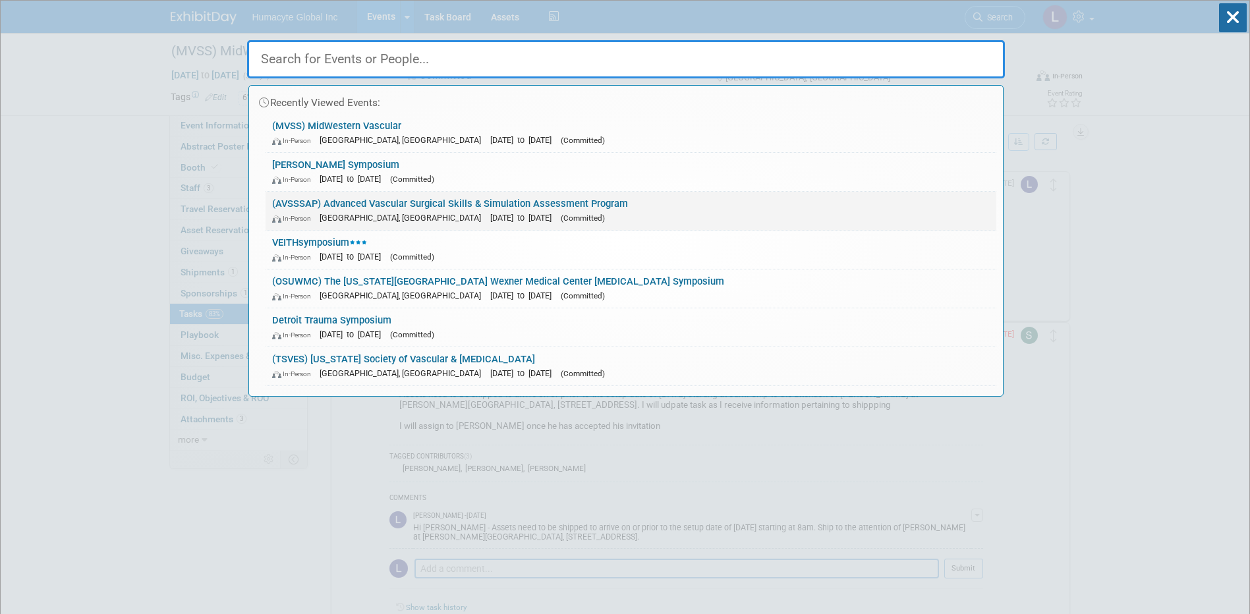
click at [338, 217] on span "[GEOGRAPHIC_DATA], [GEOGRAPHIC_DATA]" at bounding box center [403, 218] width 168 height 10
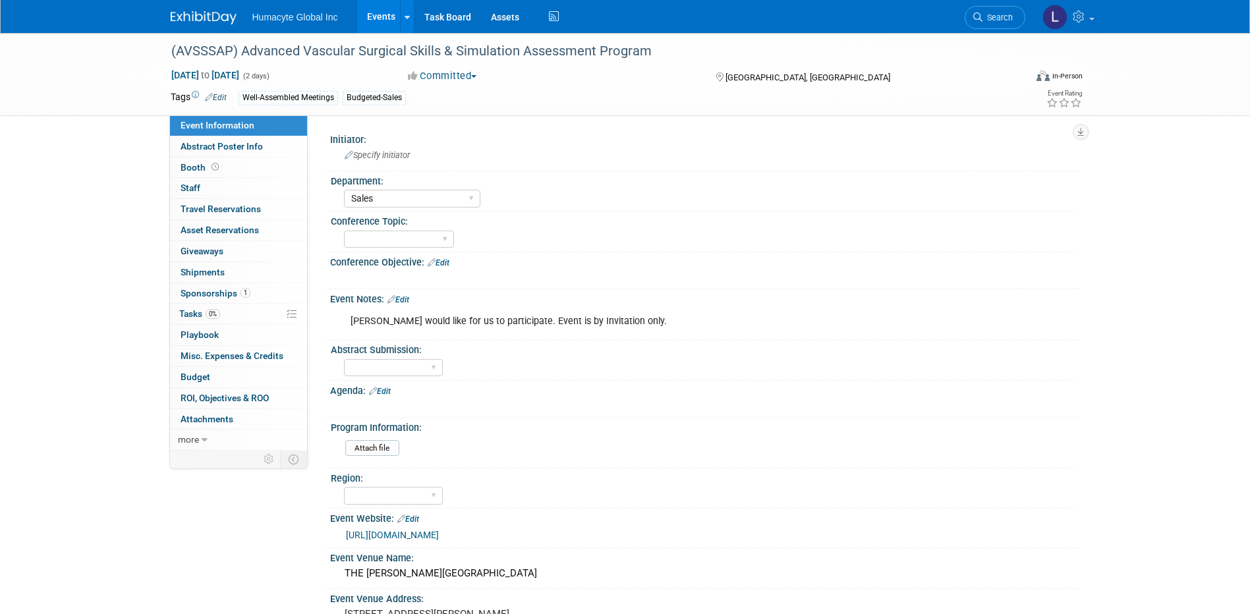
select select "Sales"
click at [194, 311] on span "Tasks 0%" at bounding box center [199, 313] width 41 height 11
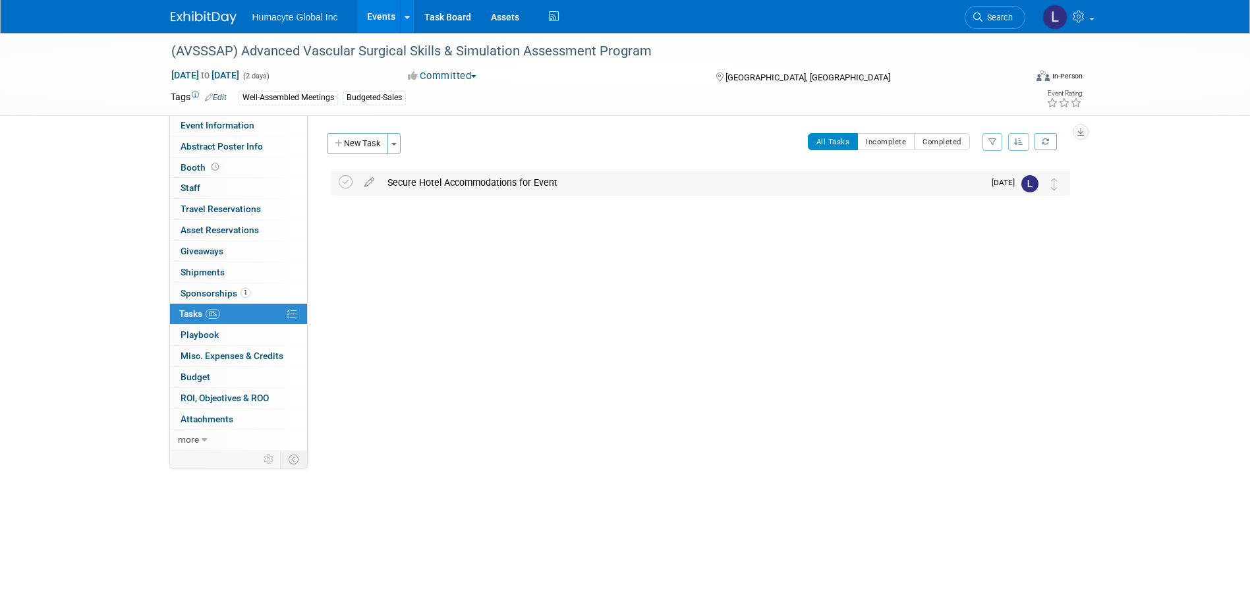
click at [462, 187] on div "Secure Hotel Accommodations for Event" at bounding box center [682, 182] width 603 height 22
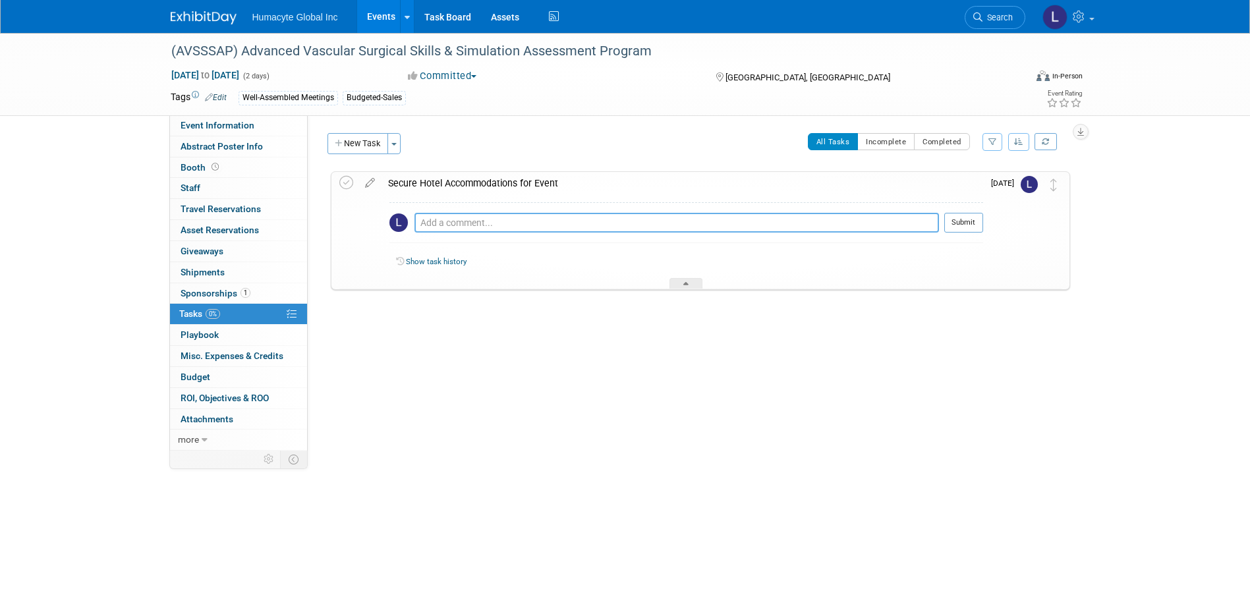
click at [513, 222] on textarea at bounding box center [676, 223] width 524 height 20
click at [514, 223] on textarea at bounding box center [676, 223] width 524 height 20
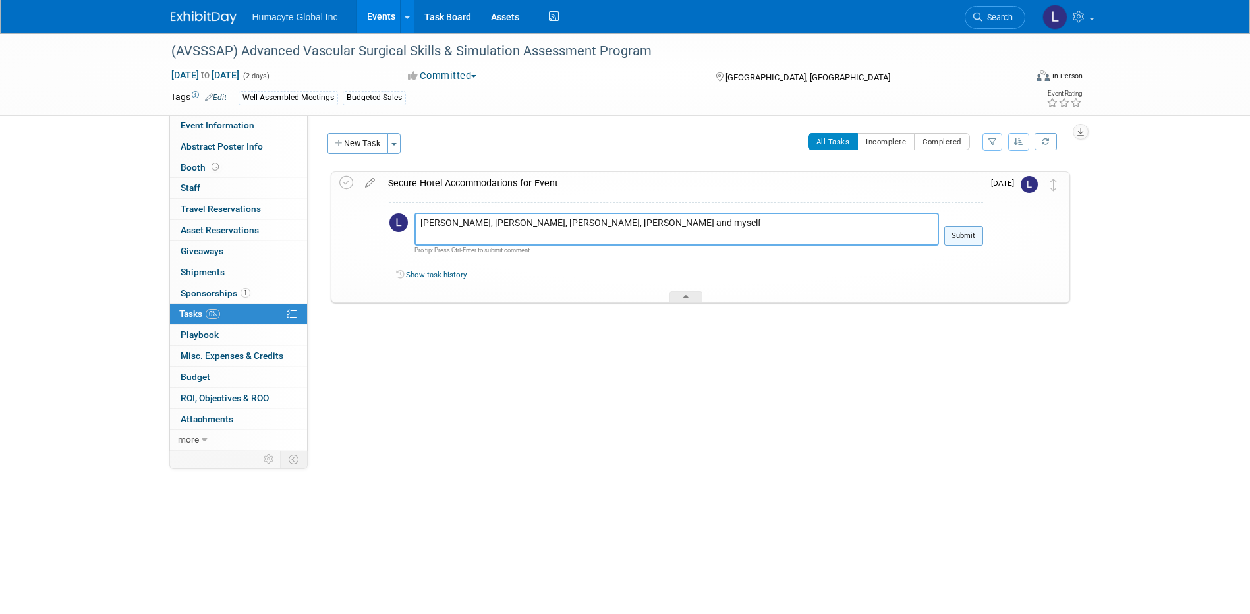
type textarea "[PERSON_NAME], [PERSON_NAME], [PERSON_NAME], [PERSON_NAME] and myself"
click at [964, 236] on button "Submit" at bounding box center [963, 236] width 39 height 20
